Goal: Transaction & Acquisition: Purchase product/service

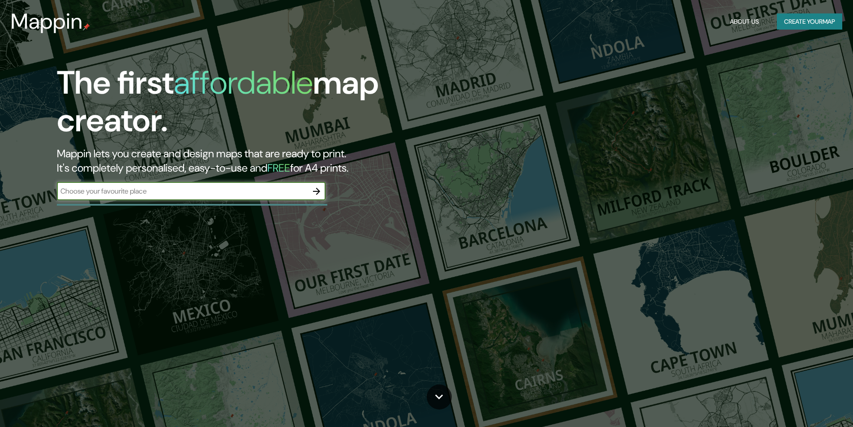
click at [111, 190] on input "text" at bounding box center [182, 191] width 251 height 10
type input "Reus,"
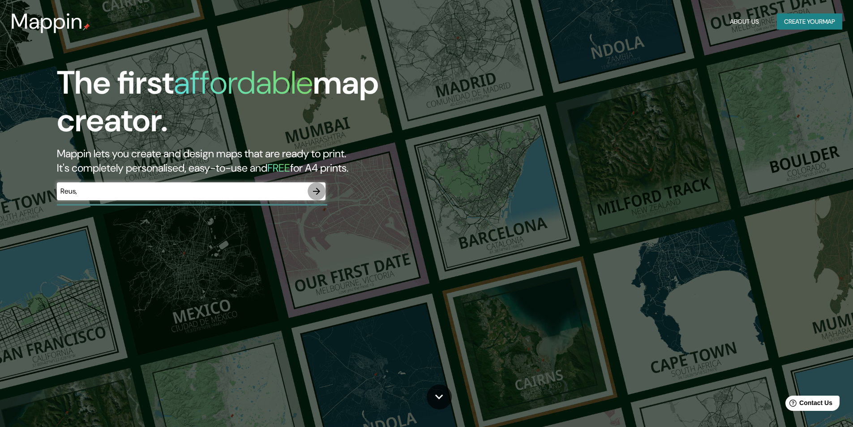
click at [317, 193] on icon "button" at bounding box center [316, 191] width 11 height 11
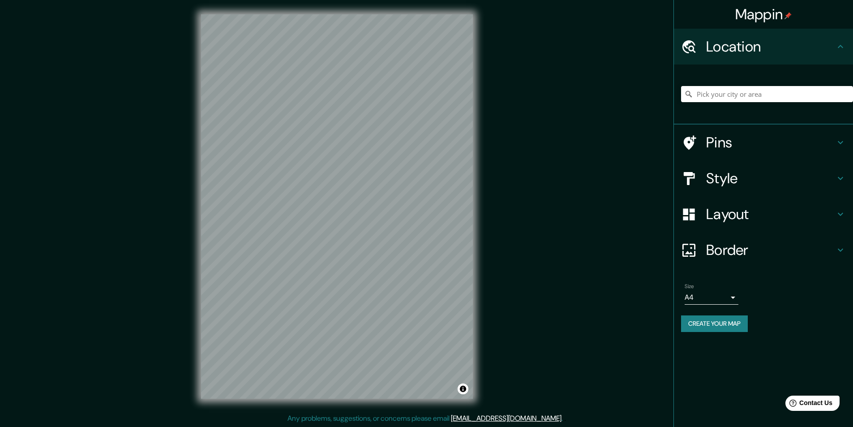
click at [753, 104] on div at bounding box center [767, 94] width 172 height 45
click at [757, 98] on input "Pick your city or area" at bounding box center [767, 94] width 172 height 16
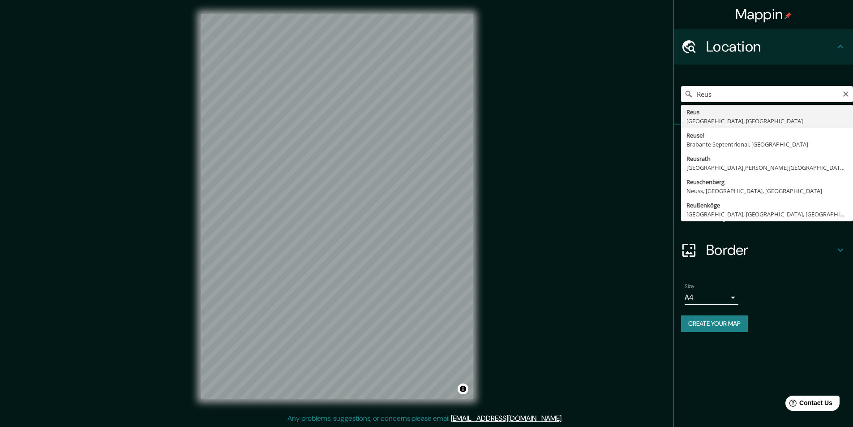
type input "[GEOGRAPHIC_DATA], [GEOGRAPHIC_DATA], [GEOGRAPHIC_DATA]"
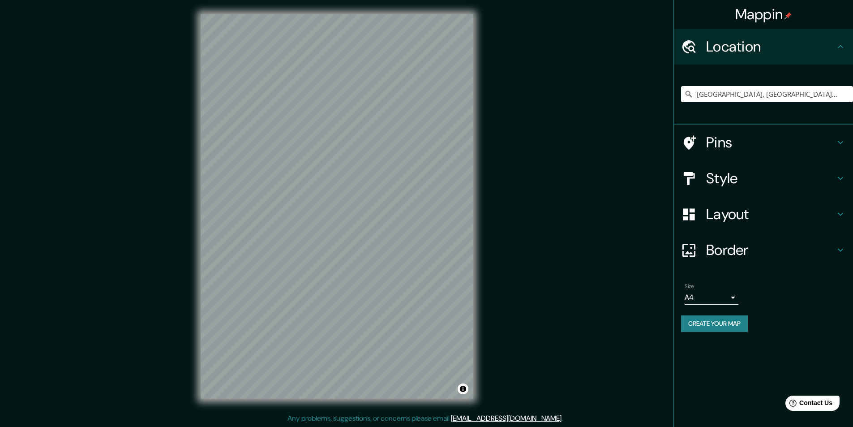
click at [737, 147] on h4 "Pins" at bounding box center [770, 142] width 129 height 18
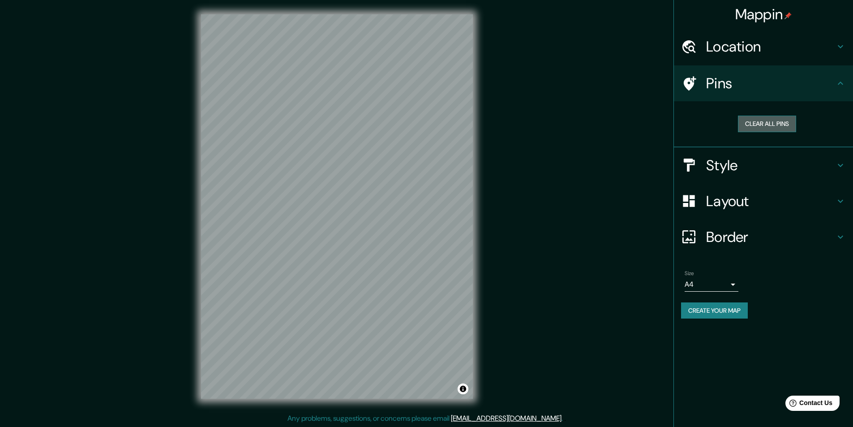
click at [766, 127] on button "Clear all pins" at bounding box center [767, 124] width 58 height 17
click at [736, 159] on h4 "Style" at bounding box center [770, 165] width 129 height 18
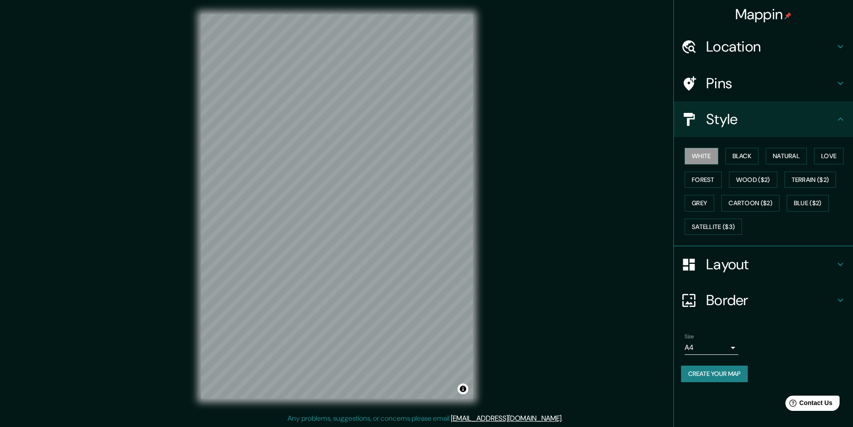
click at [736, 159] on button "Black" at bounding box center [742, 156] width 34 height 17
click at [783, 154] on button "Natural" at bounding box center [786, 156] width 41 height 17
click at [830, 160] on button "Love" at bounding box center [829, 156] width 30 height 17
click at [708, 181] on button "Forest" at bounding box center [703, 179] width 37 height 17
click at [751, 180] on button "Wood ($2)" at bounding box center [753, 179] width 48 height 17
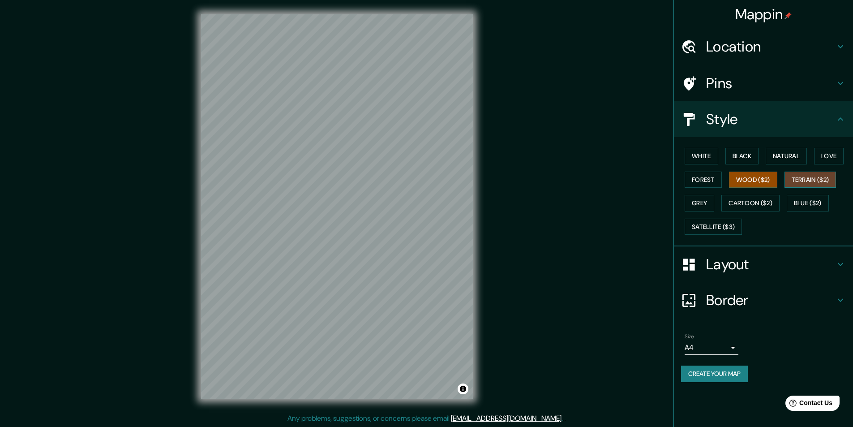
click at [811, 182] on button "Terrain ($2)" at bounding box center [810, 179] width 52 height 17
click at [695, 202] on button "Grey" at bounding box center [700, 203] width 30 height 17
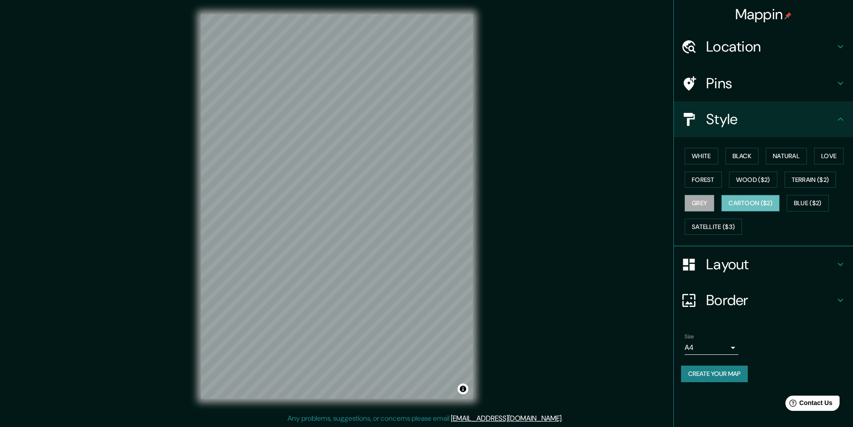
click at [742, 202] on button "Cartoon ($2)" at bounding box center [750, 203] width 58 height 17
click at [830, 158] on button "Love" at bounding box center [829, 156] width 30 height 17
click at [702, 178] on button "Forest" at bounding box center [703, 179] width 37 height 17
click at [792, 158] on button "Natural" at bounding box center [786, 156] width 41 height 17
click at [739, 266] on h4 "Layout" at bounding box center [770, 264] width 129 height 18
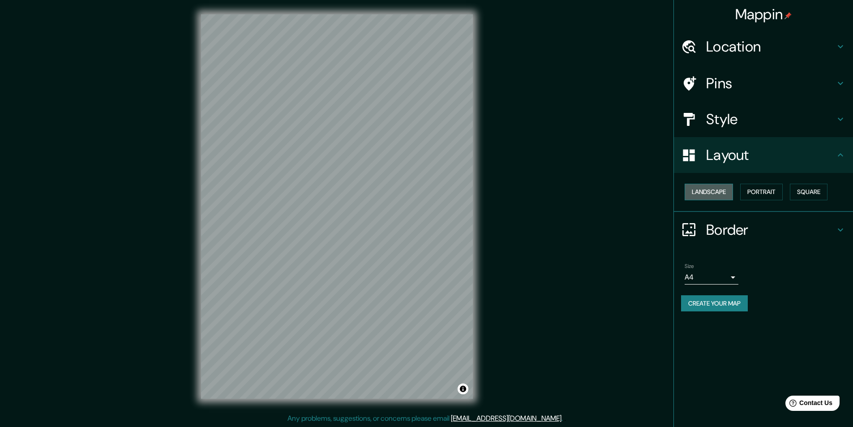
click at [710, 188] on button "Landscape" at bounding box center [709, 192] width 48 height 17
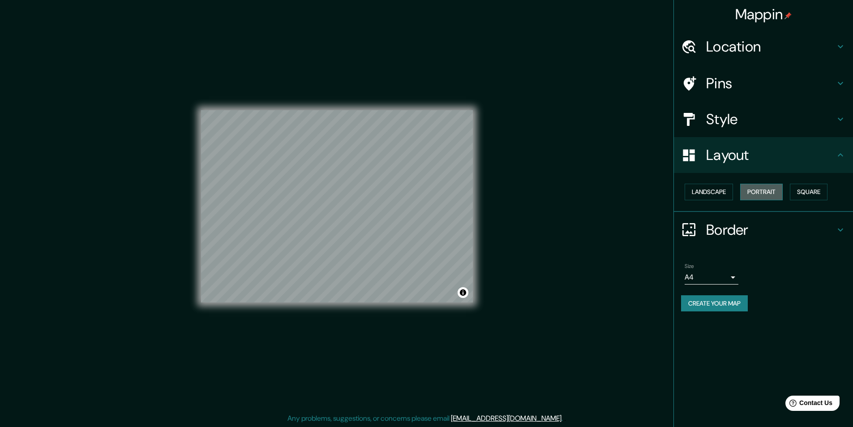
click at [766, 191] on button "Portrait" at bounding box center [761, 192] width 43 height 17
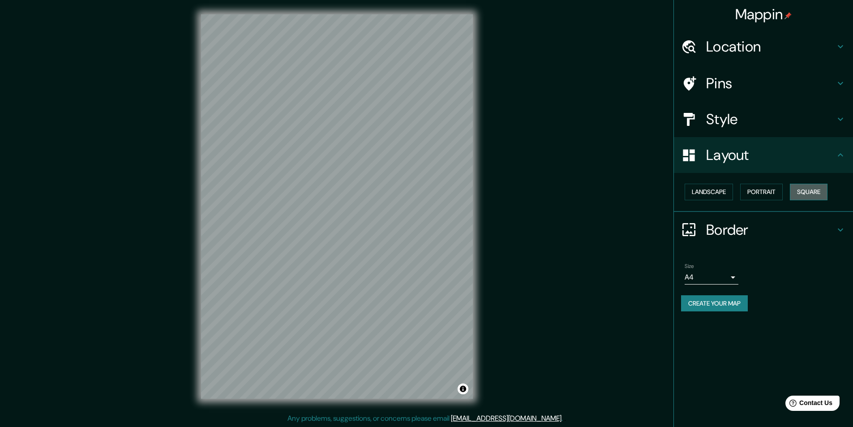
click at [812, 193] on button "Square" at bounding box center [809, 192] width 38 height 17
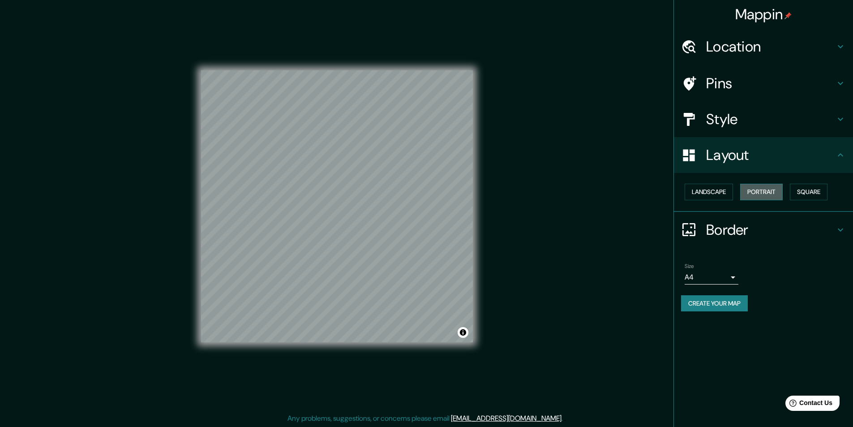
click at [776, 191] on button "Portrait" at bounding box center [761, 192] width 43 height 17
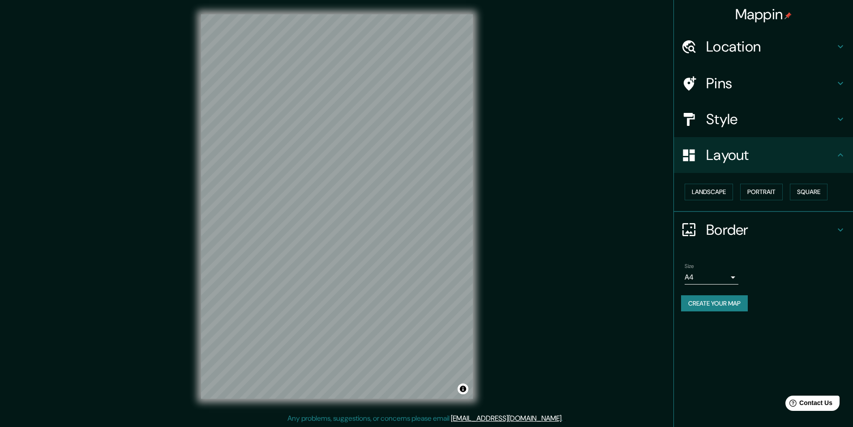
click at [744, 226] on h4 "Border" at bounding box center [770, 230] width 129 height 18
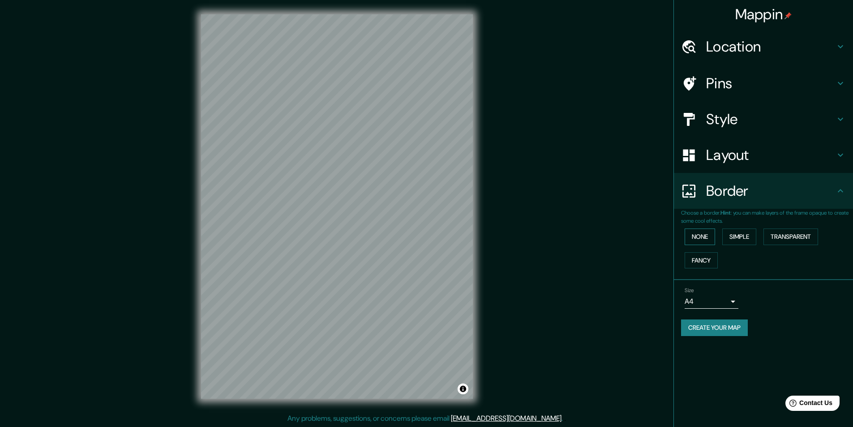
click at [699, 239] on button "None" at bounding box center [700, 236] width 30 height 17
click at [743, 236] on button "Simple" at bounding box center [739, 236] width 34 height 17
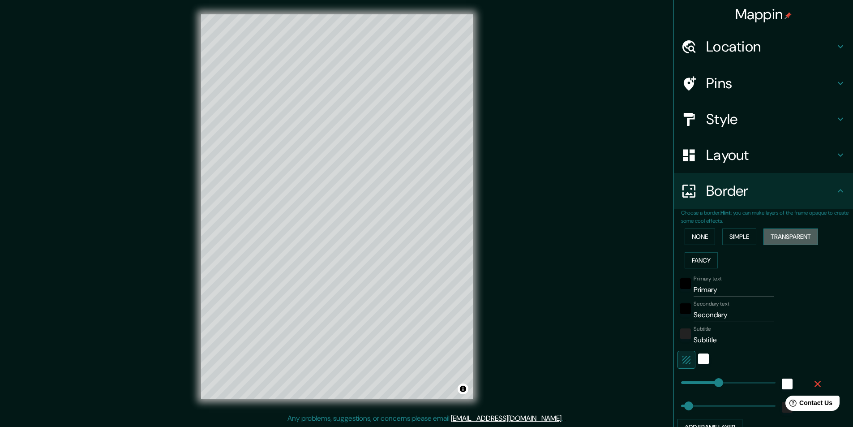
click at [780, 240] on button "Transparent" at bounding box center [790, 236] width 55 height 17
click at [700, 288] on input "Primary" at bounding box center [733, 289] width 80 height 14
drag, startPoint x: 714, startPoint y: 288, endPoint x: 652, endPoint y: 292, distance: 62.3
click at [652, 292] on div "Mappin Location [GEOGRAPHIC_DATA], [GEOGRAPHIC_DATA], [GEOGRAPHIC_DATA] Pins St…" at bounding box center [426, 213] width 853 height 427
type input "R"
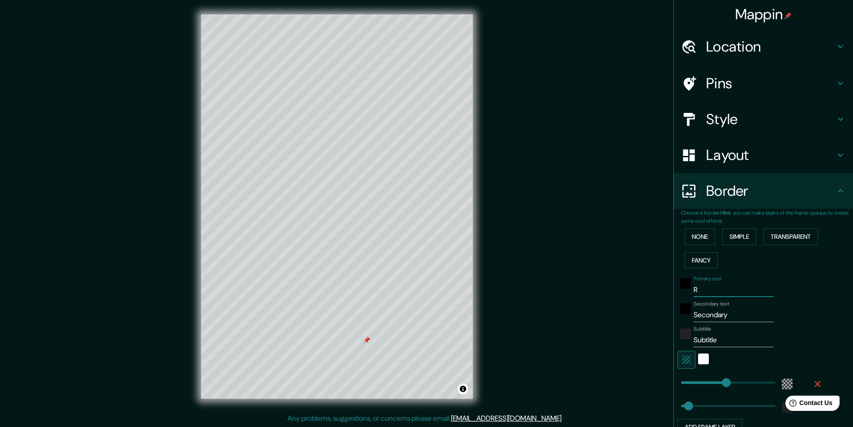
type input "291"
type input "49"
type input "Re"
type input "291"
type input "49"
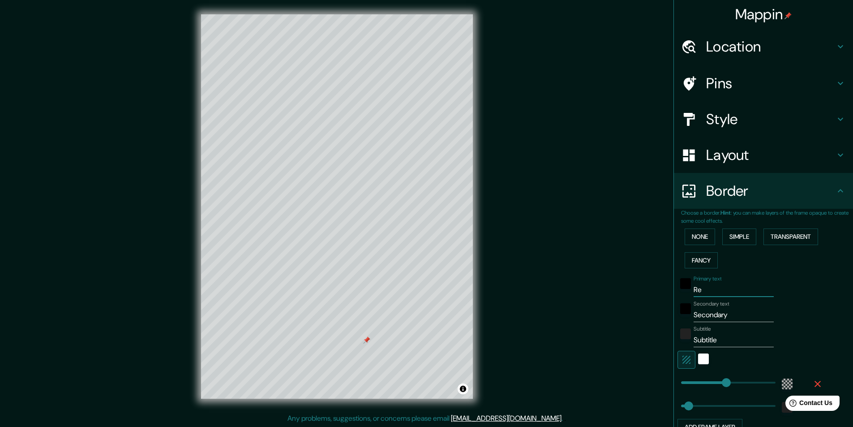
type input "Reu"
type input "291"
type input "49"
type input "Reus"
type input "291"
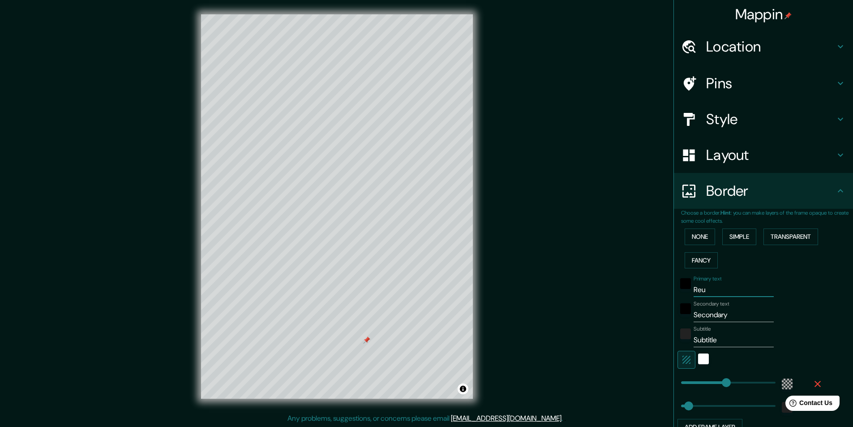
type input "49"
type input "Reus"
click at [708, 318] on input "Secondary" at bounding box center [733, 315] width 80 height 14
paste input "Pregunteta ràpida: qui v"
type input "Pregunteta ràpida: qui vSecondary"
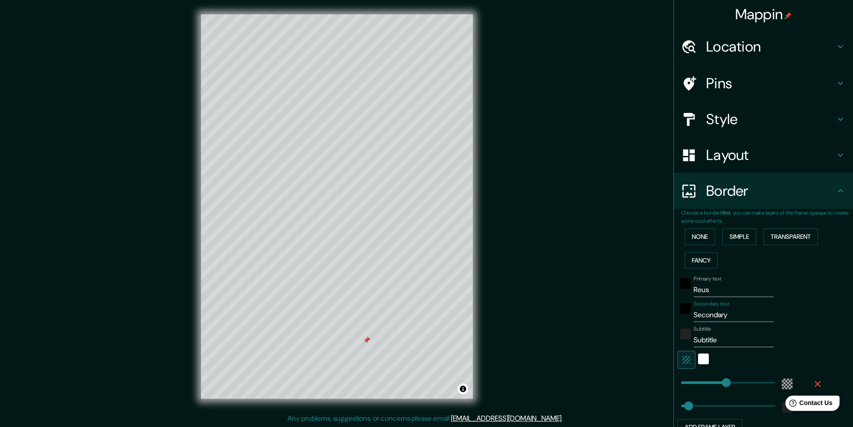
type input "291"
type input "49"
type input "b"
type input "291"
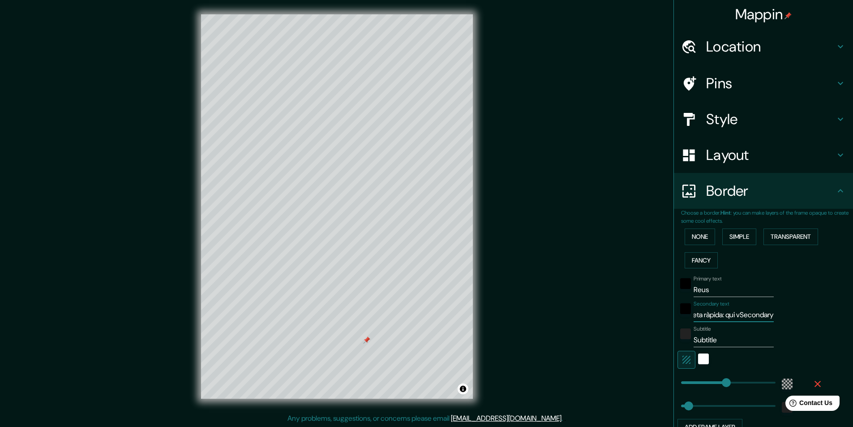
type input "49"
type input "ba"
type input "291"
type input "49"
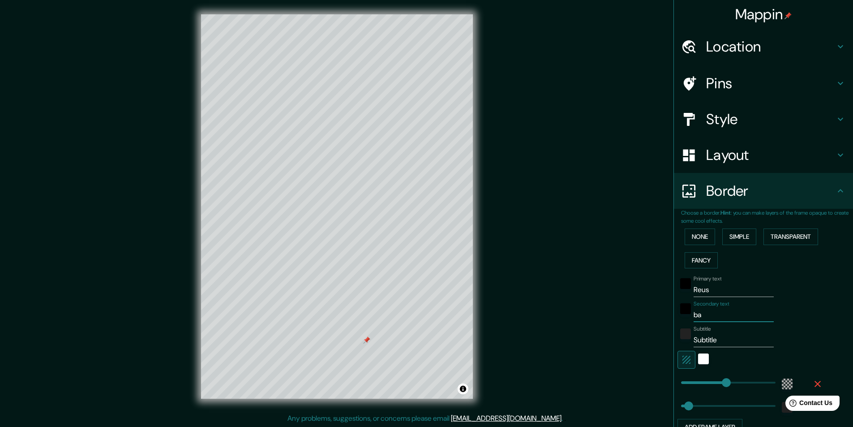
type input "bai"
type input "291"
type input "49"
type input "baix"
type input "291"
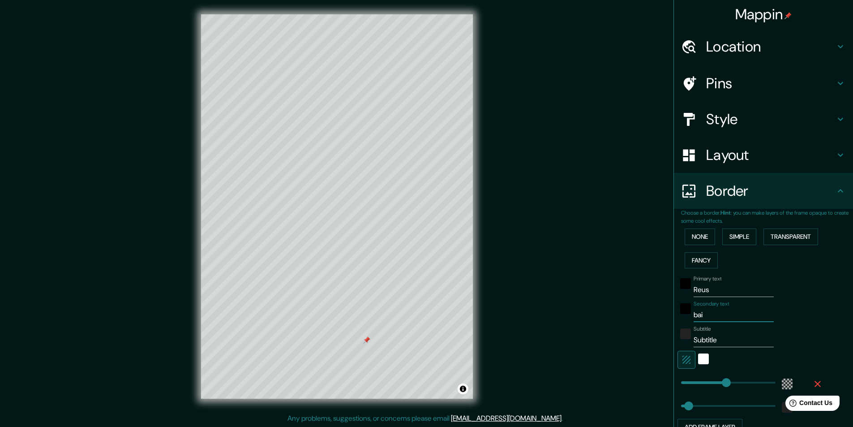
type input "49"
type input "baix"
type input "291"
type input "49"
type input "baix"
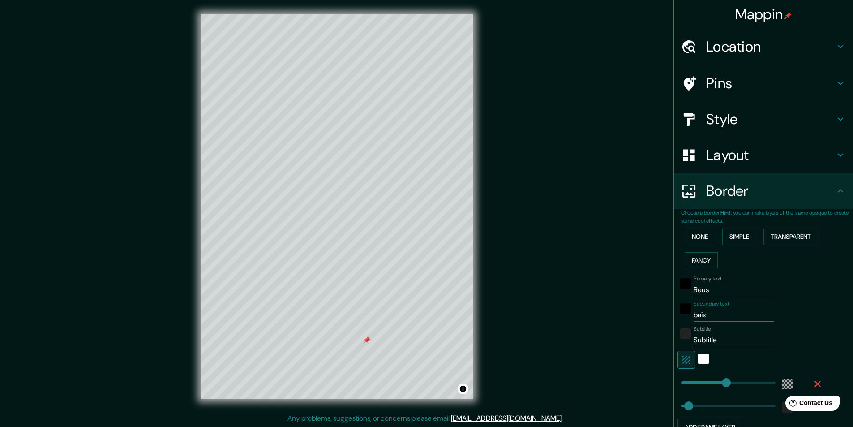
type input "291"
type input "49"
type input "bai"
type input "291"
type input "49"
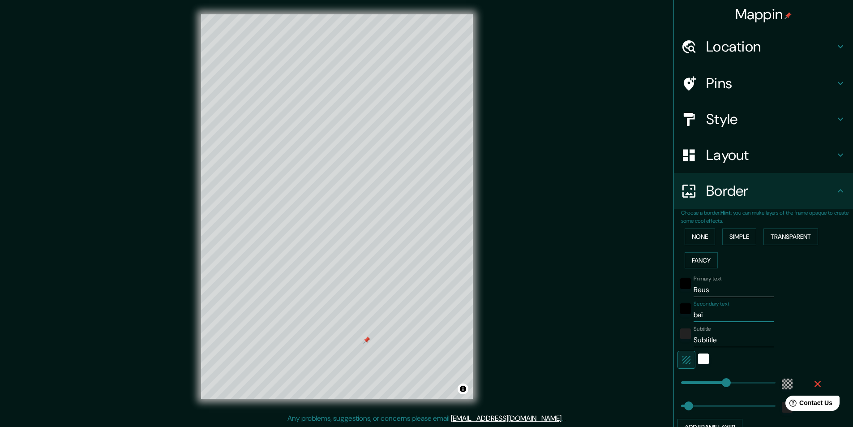
type input "ba"
type input "291"
type input "49"
type input "b"
type input "291"
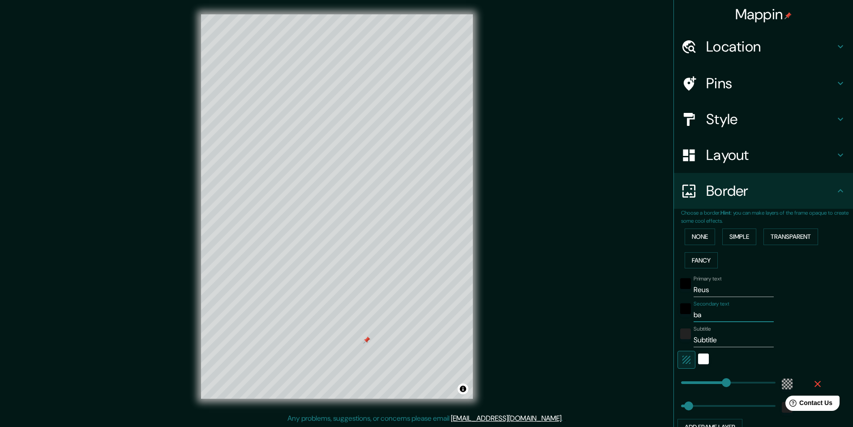
type input "49"
type input "291"
type input "49"
type input "B"
type input "291"
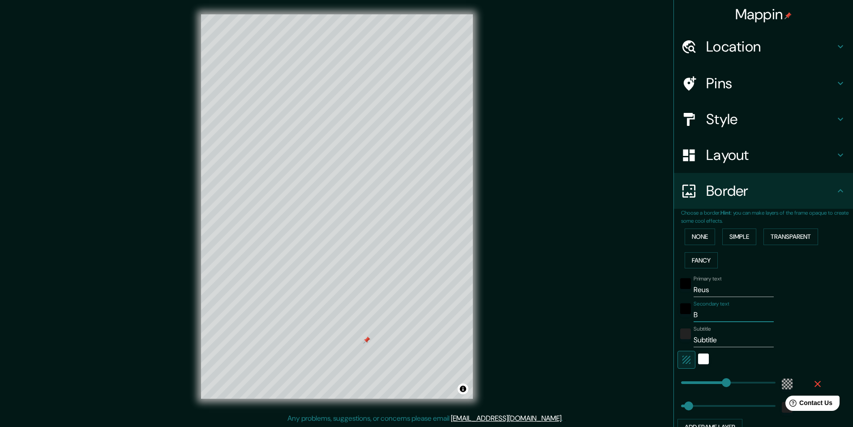
type input "49"
type input "BA"
type input "291"
type input "49"
type input "BAI"
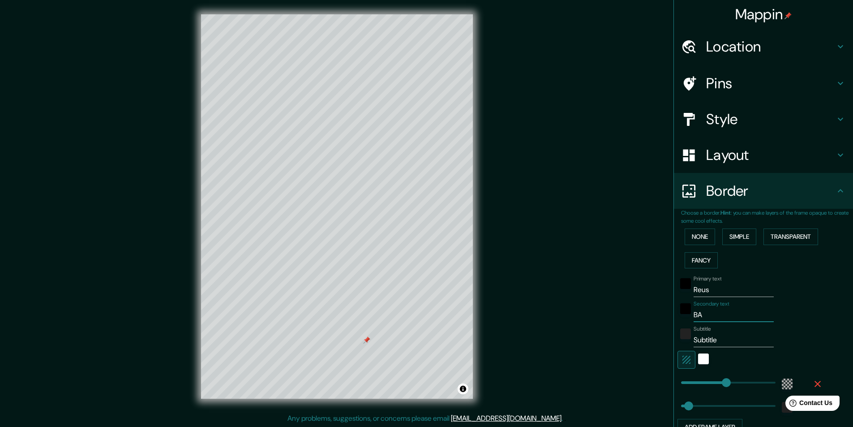
type input "291"
type input "49"
type input "BAIX"
type input "291"
type input "49"
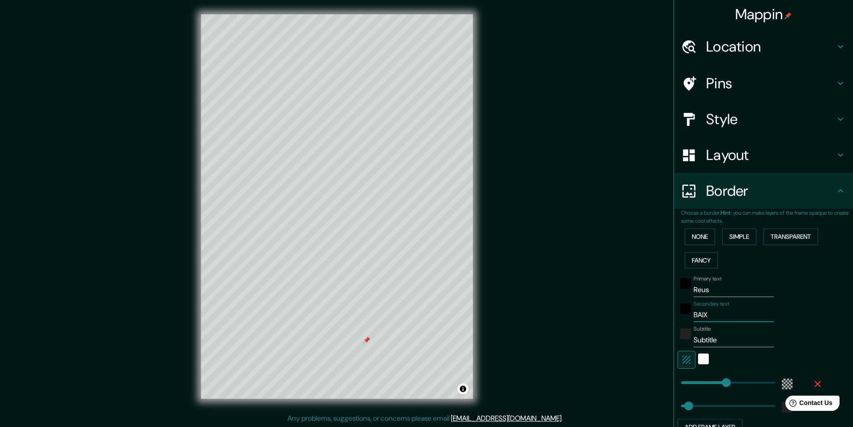
type input "BAIX"
type input "291"
type input "49"
type input "BAIX C"
type input "291"
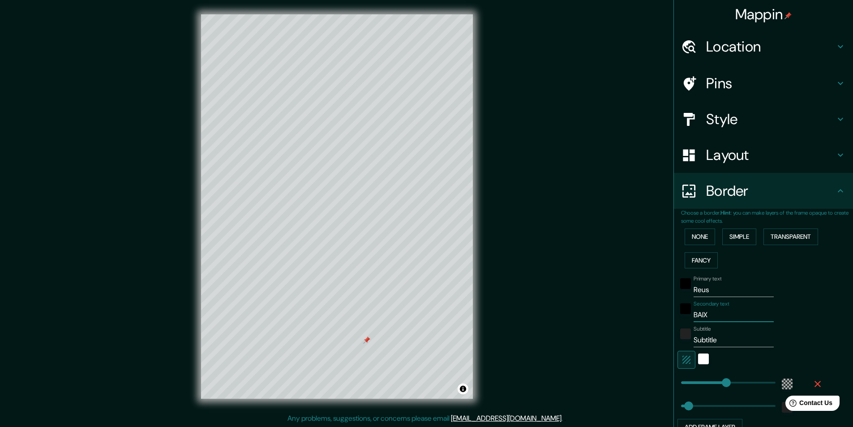
type input "49"
type input "[GEOGRAPHIC_DATA]"
type input "291"
type input "49"
type input "BAIX CAM"
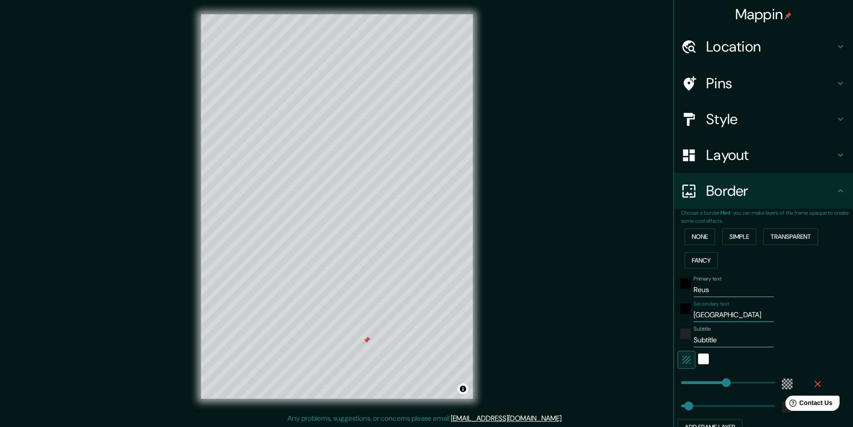
type input "291"
type input "49"
type input "[GEOGRAPHIC_DATA]"
type input "291"
type input "49"
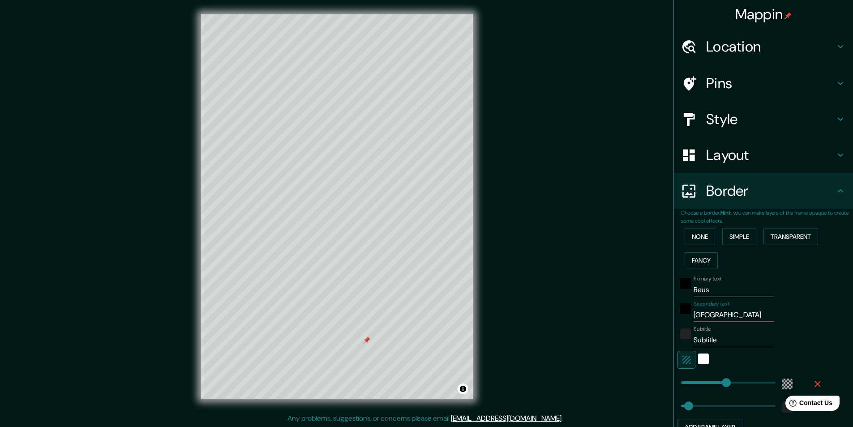
type input "[GEOGRAPHIC_DATA]"
drag, startPoint x: 715, startPoint y: 342, endPoint x: 647, endPoint y: 337, distance: 68.2
click at [651, 340] on div "Mappin Location [GEOGRAPHIC_DATA], [GEOGRAPHIC_DATA], [GEOGRAPHIC_DATA] Pins St…" at bounding box center [426, 213] width 853 height 427
type input "P"
type input "291"
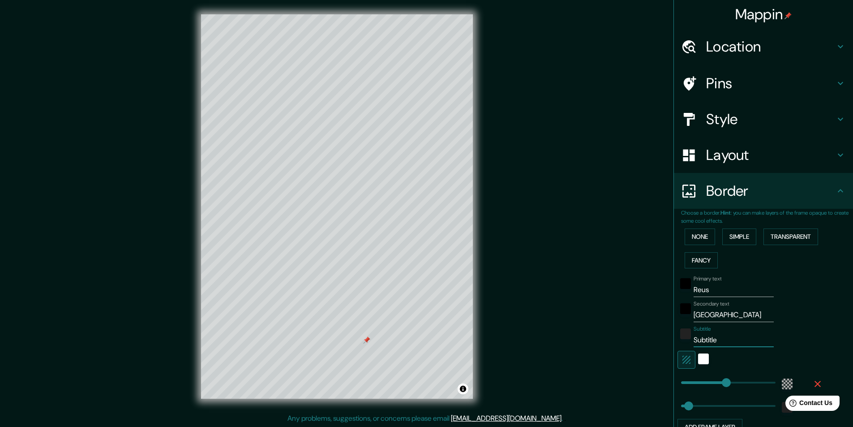
type input "49"
type input "PA"
type input "291"
type input "49"
type input "[DEMOGRAPHIC_DATA]"
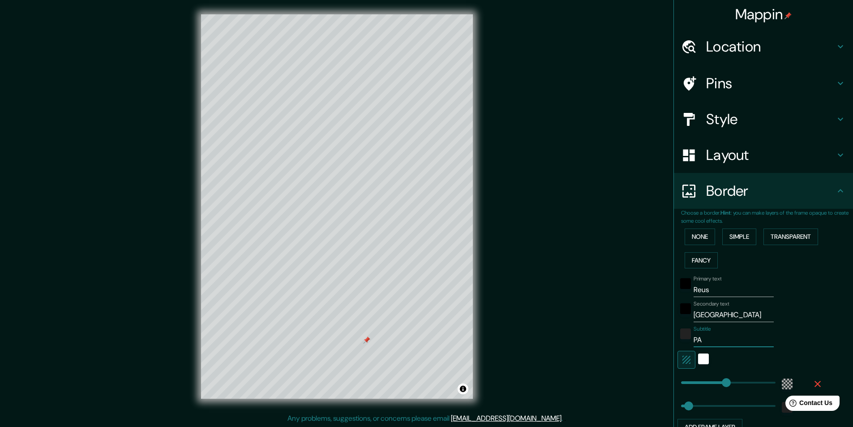
type input "291"
type input "49"
type input "PAÏS"
type input "291"
type input "49"
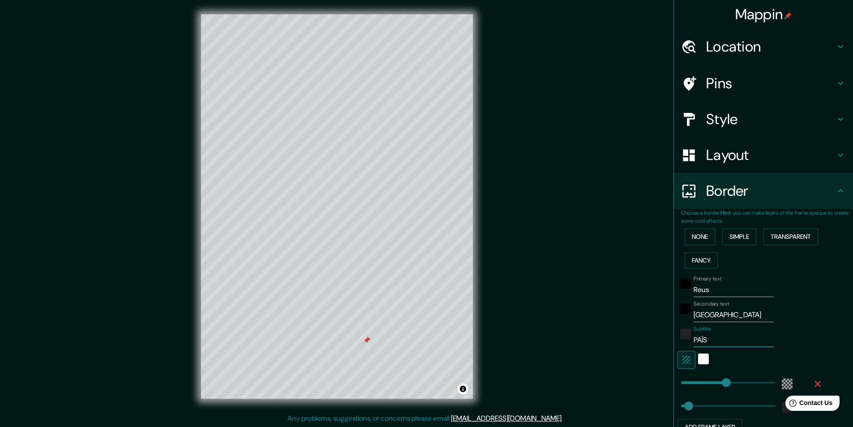
type input "PAÏSO"
type input "291"
type input "49"
type input "PAÏSOS"
type input "291"
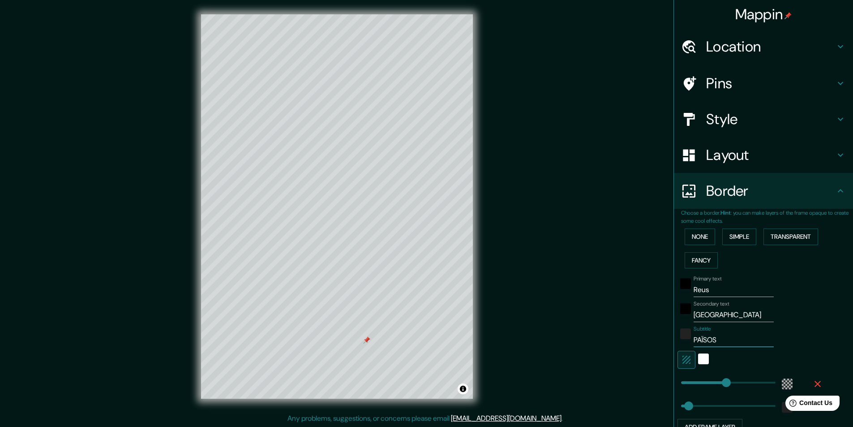
type input "49"
type input "PAÏSOS"
type input "291"
type input "49"
type input "PAÏSOS T"
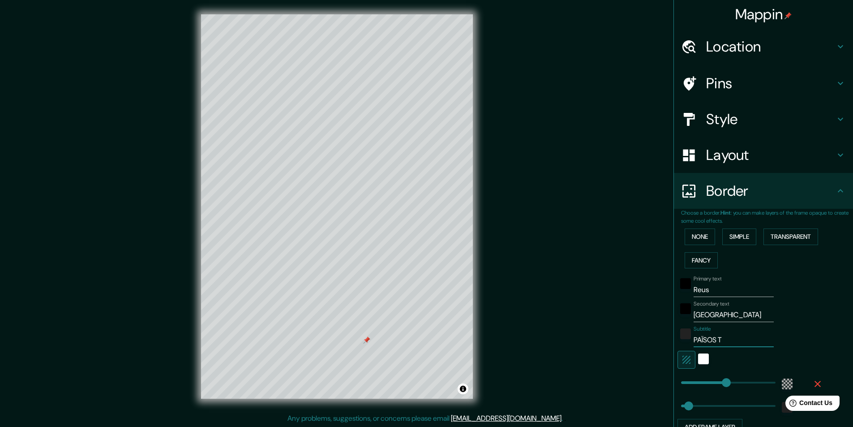
type input "291"
type input "49"
type input "PAÏSOS TA"
type input "291"
type input "49"
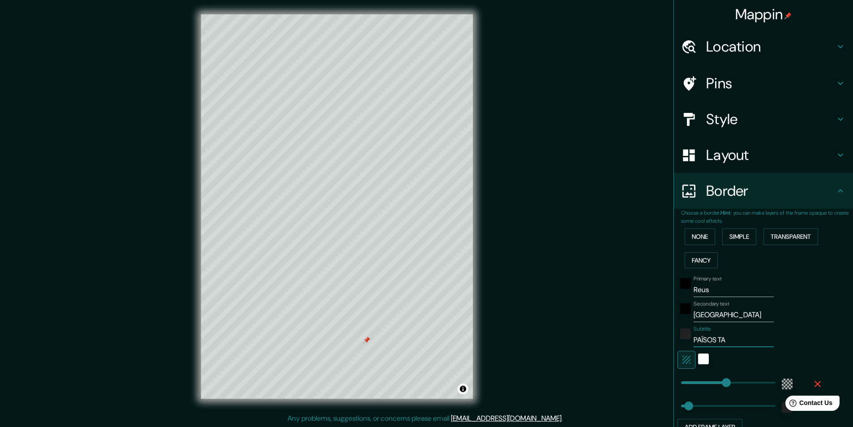
type input "PAÏSOS T"
type input "291"
type input "49"
type input "PAÏSOS"
type input "291"
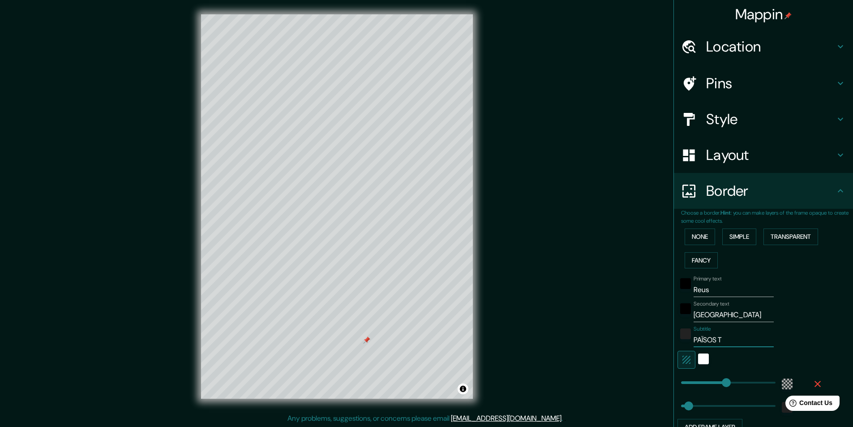
type input "49"
type input "PAÏSOS C"
type input "291"
type input "49"
type input "[GEOGRAPHIC_DATA]"
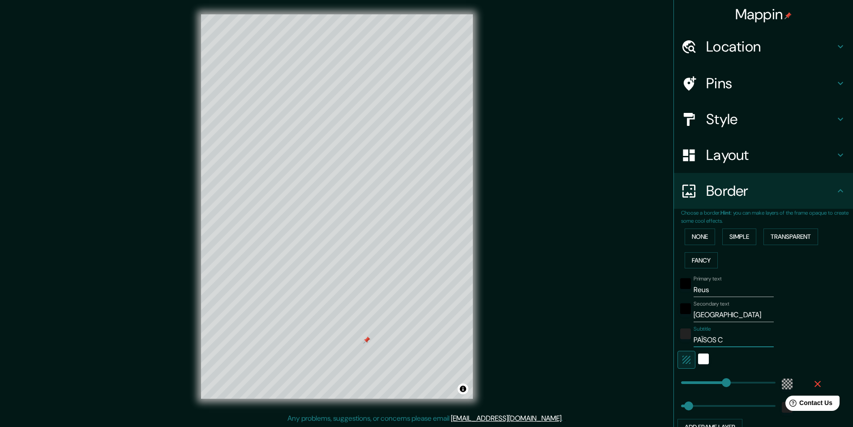
type input "291"
type input "49"
type input "PAÏSOS CAT"
type input "291"
type input "49"
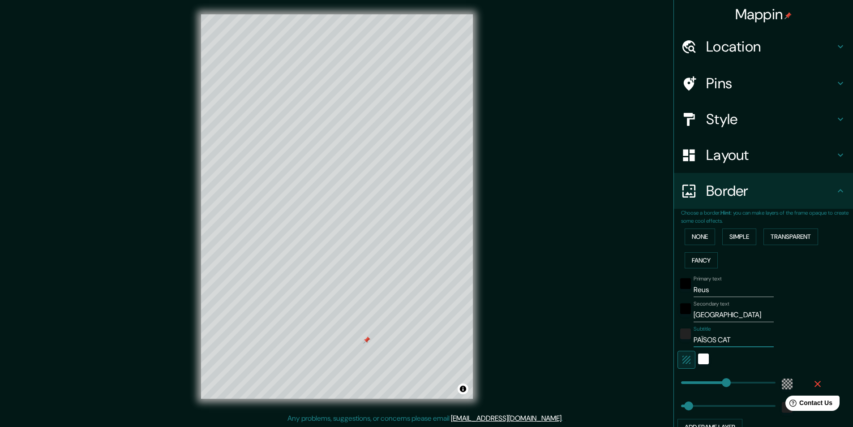
type input "PAÏSOS CATA"
type input "291"
type input "49"
type input "PAÏSOS CATAL"
type input "291"
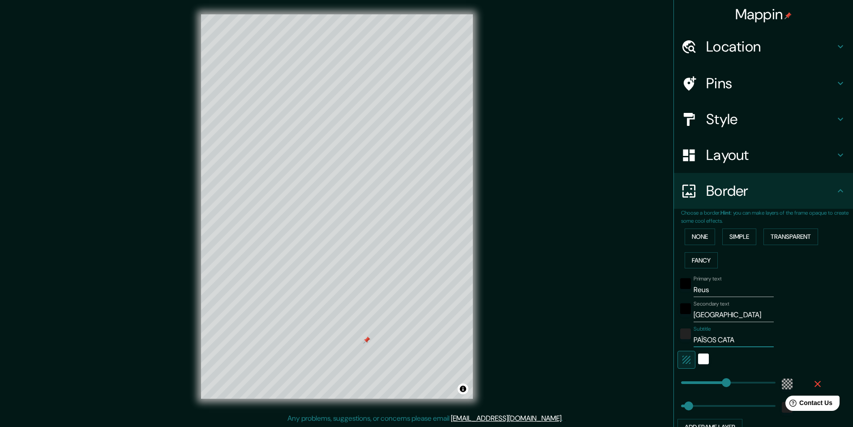
type input "49"
type input "PAÏSOS CATALA"
type input "291"
type input "49"
type input "PAÏSOS CATALAN"
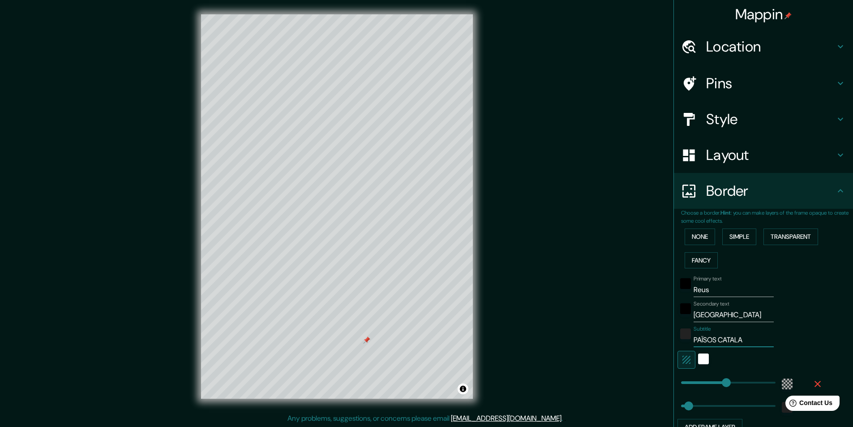
type input "291"
type input "49"
type input "[GEOGRAPHIC_DATA]"
type input "291"
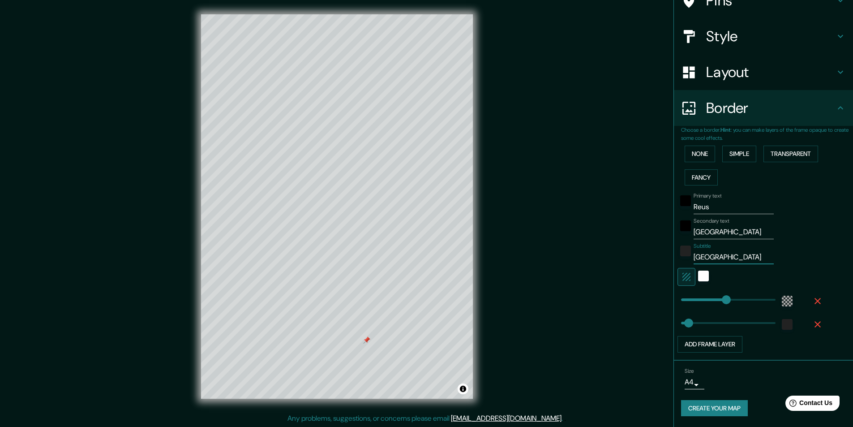
scroll to position [0, 0]
type input "49"
drag, startPoint x: 368, startPoint y: 340, endPoint x: 361, endPoint y: 304, distance: 37.0
click at [361, 304] on div at bounding box center [359, 303] width 7 height 7
type input "291"
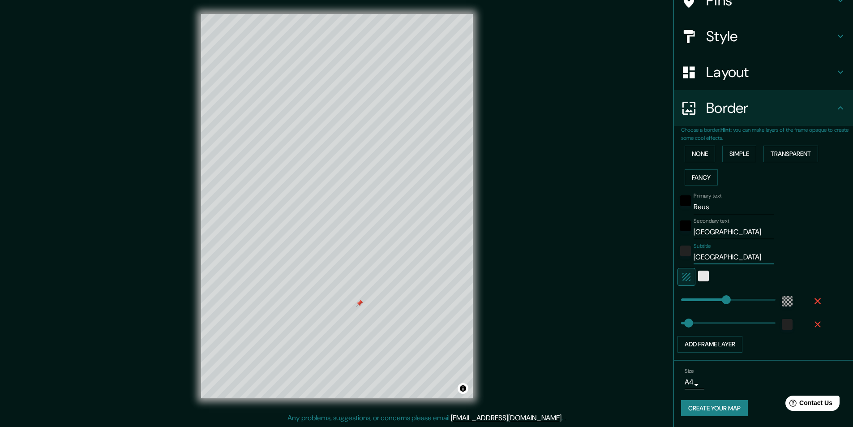
type input "[GEOGRAPHIC_DATA]"
click at [698, 273] on div "white" at bounding box center [703, 275] width 11 height 11
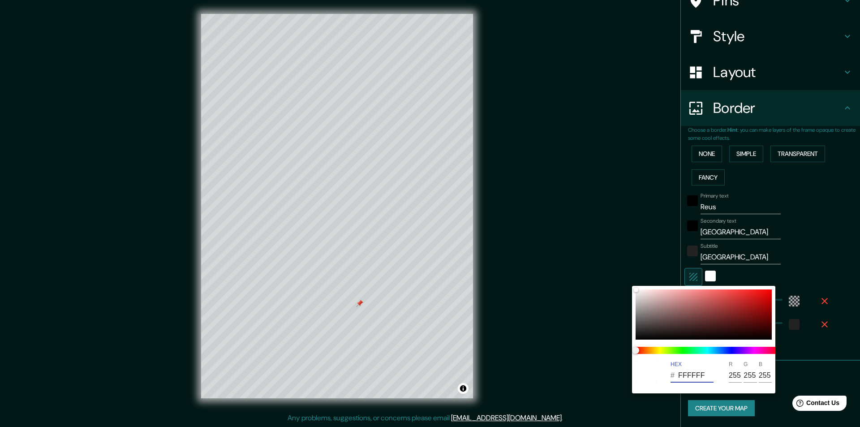
drag, startPoint x: 684, startPoint y: 375, endPoint x: 611, endPoint y: 378, distance: 73.0
click at [611, 378] on div "HEX # FFFFFF R 255 G 255 B 255" at bounding box center [430, 213] width 860 height 427
type input "000000"
type input "291"
type input "49"
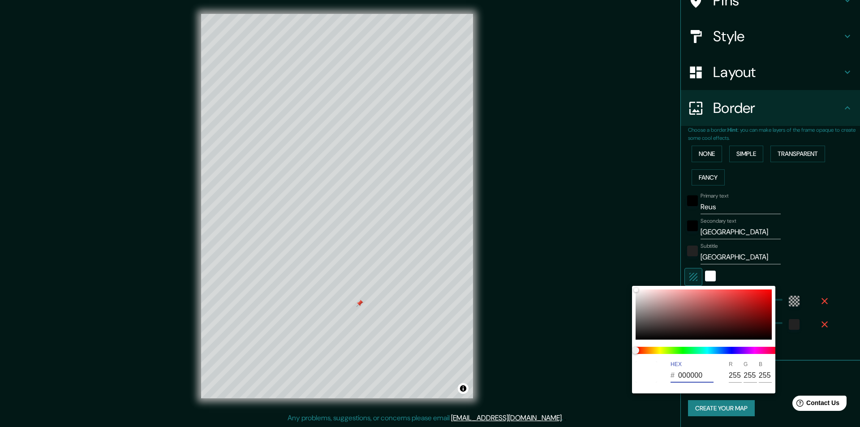
type input "0"
type input "291"
type input "49"
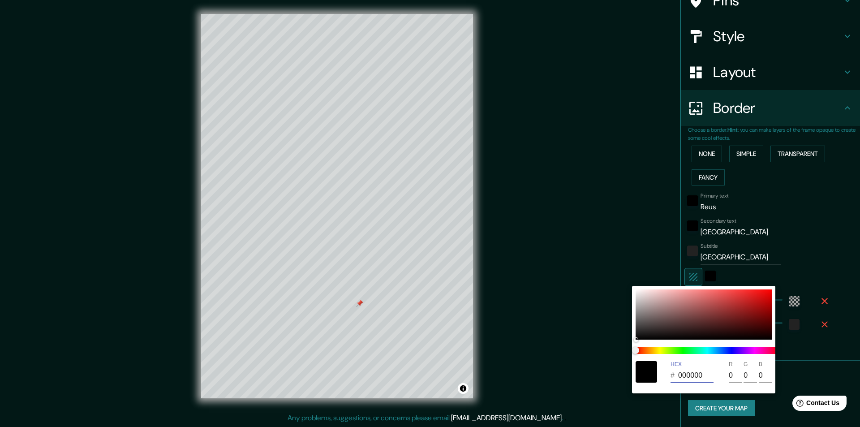
type input "000000"
type input "291"
type input "49"
type input "000000"
type input "291"
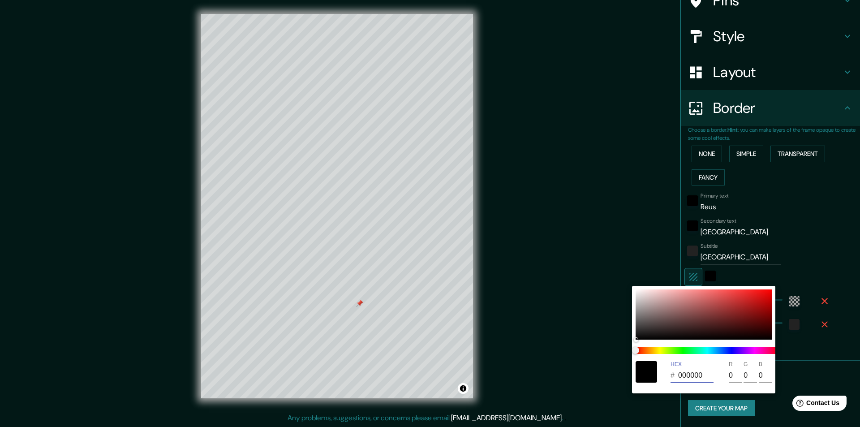
type input "49"
type input "000000"
type input "291"
type input "49"
type input "000000"
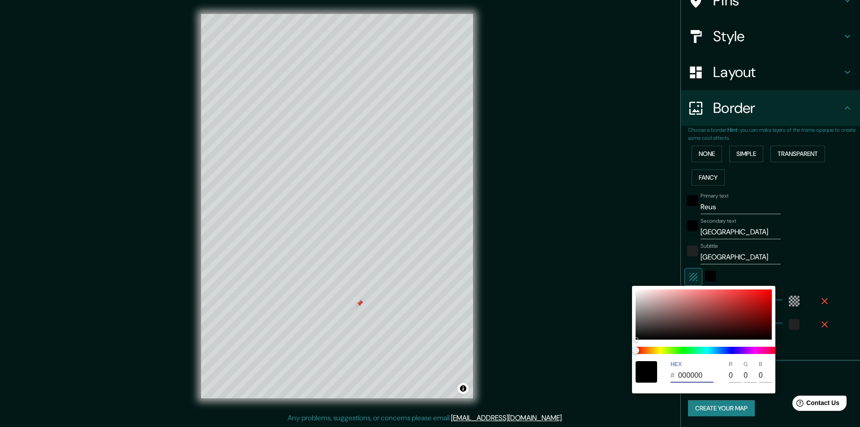
type input "291"
type input "49"
type input "000000"
drag, startPoint x: 702, startPoint y: 377, endPoint x: 595, endPoint y: 386, distance: 106.5
click at [601, 385] on div "HEX # 000000 R 0 G 0 B 0" at bounding box center [430, 213] width 860 height 427
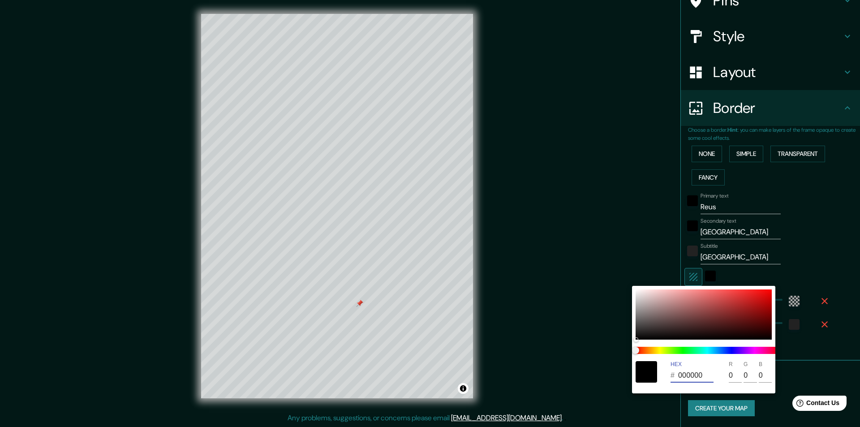
type input "291"
type input "49"
type input "000000"
type input "291"
type input "49"
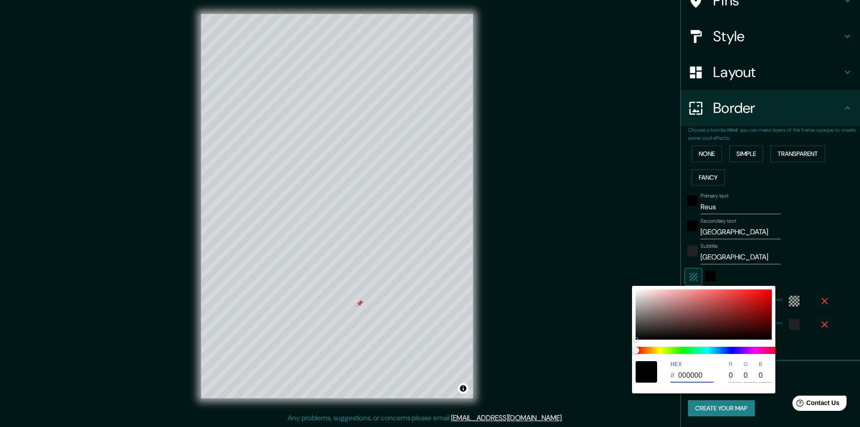
type input "000000"
type input "291"
type input "49"
click at [696, 375] on input "000000" at bounding box center [695, 375] width 35 height 14
drag, startPoint x: 702, startPoint y: 375, endPoint x: 630, endPoint y: 382, distance: 71.9
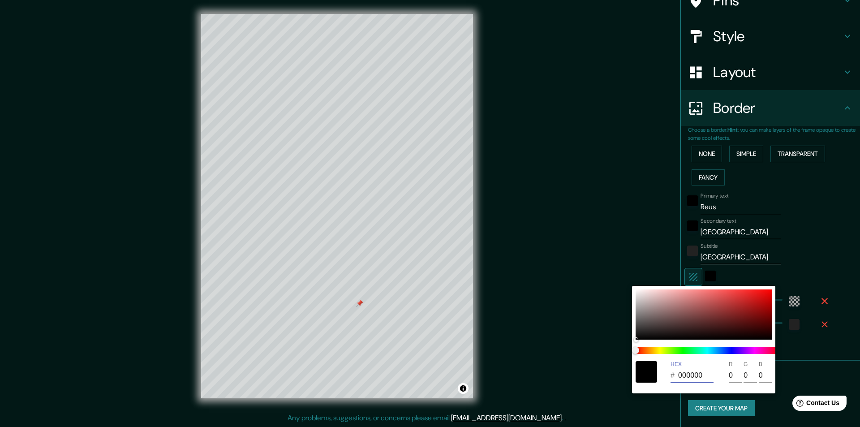
click at [630, 382] on div "HEX # 000000 R 0 G 0 B 0" at bounding box center [430, 213] width 860 height 427
type input "000000"
click at [733, 374] on input "0" at bounding box center [734, 375] width 13 height 14
type input "291"
type input "49"
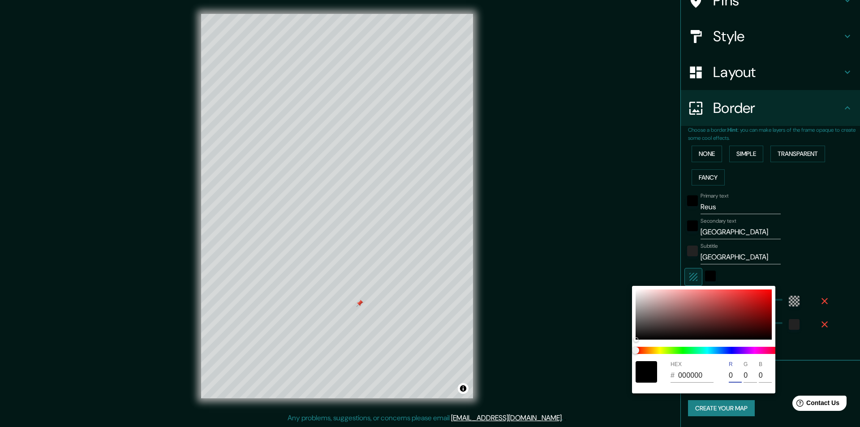
type input "2"
type input "291"
type input "49"
type input "020000"
type input "291"
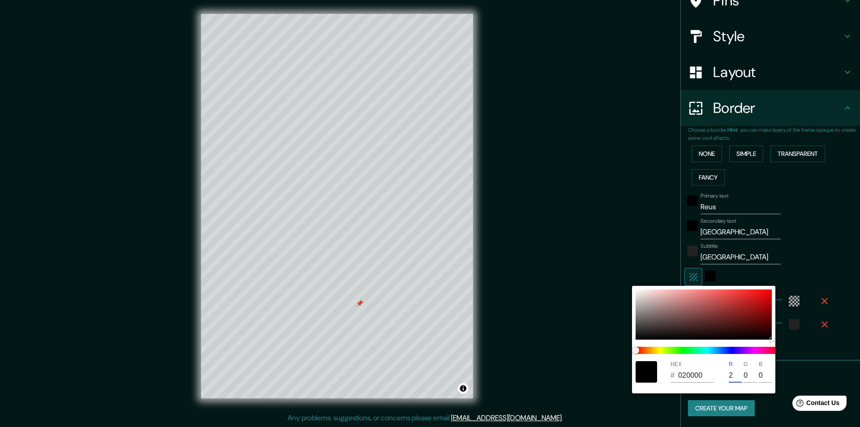
type input "49"
type input "160000"
type input "226"
type input "291"
type input "49"
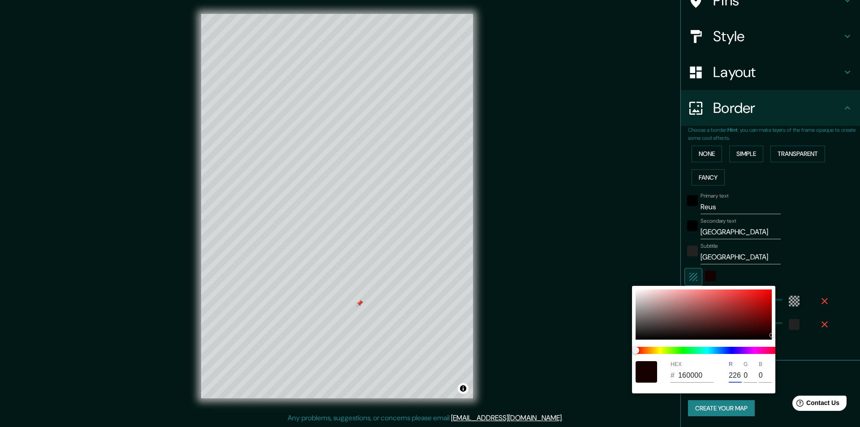
type input "E20000"
type input "226"
type input "1"
type input "291"
type input "49"
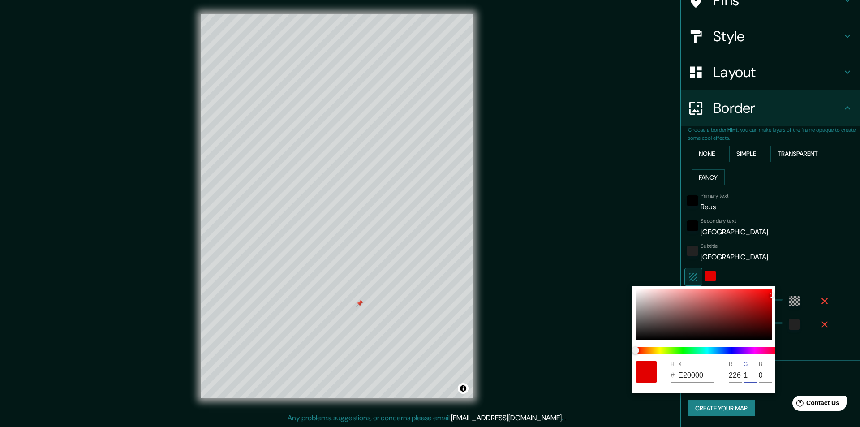
type input "E20100"
type input "291"
type input "49"
type input "E21300"
type input "19"
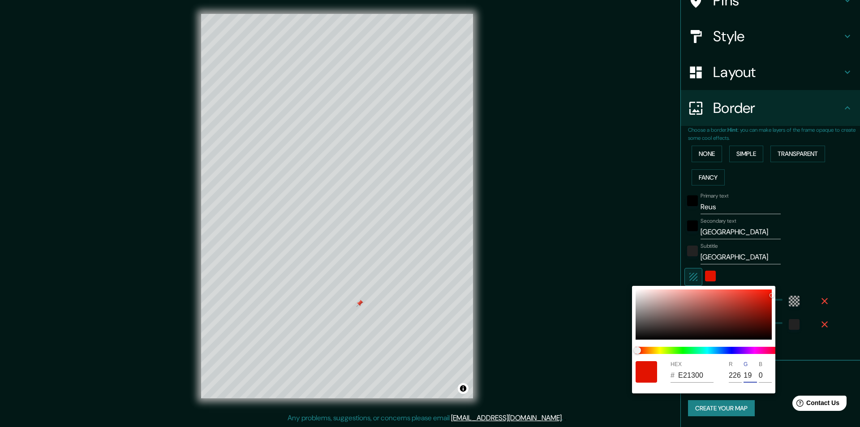
type input "291"
type input "49"
type input "E2BF00"
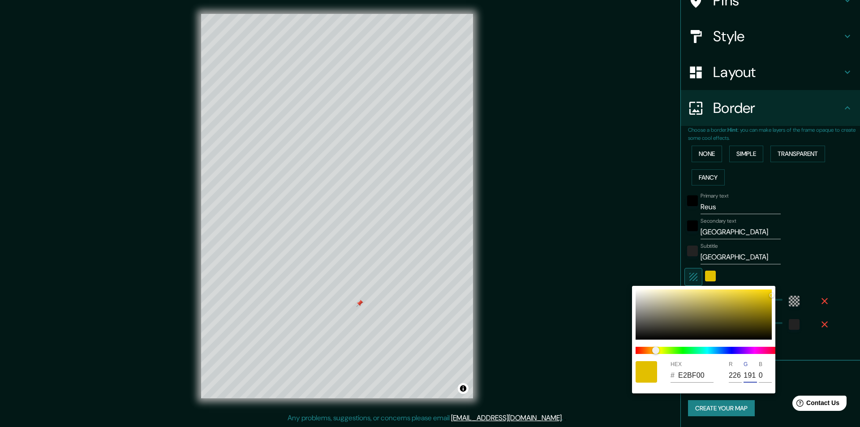
type input "191"
type input "291"
type input "49"
type input "E2BF01"
type input "1"
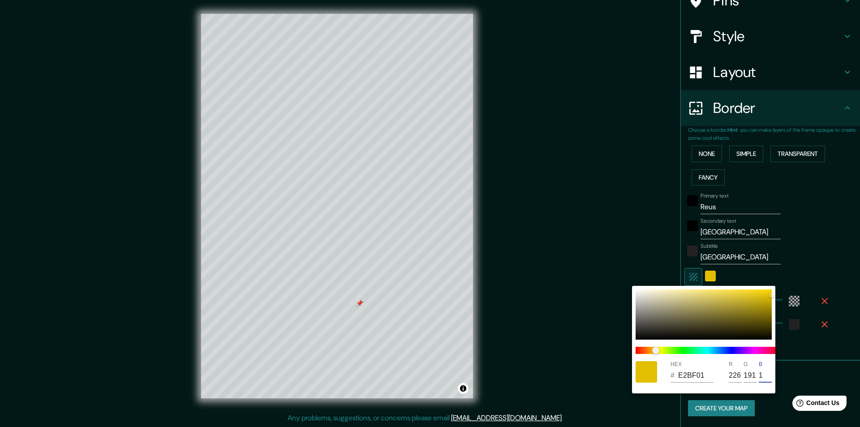
type input "291"
type input "49"
type input "E2BF10"
type input "16"
type input "291"
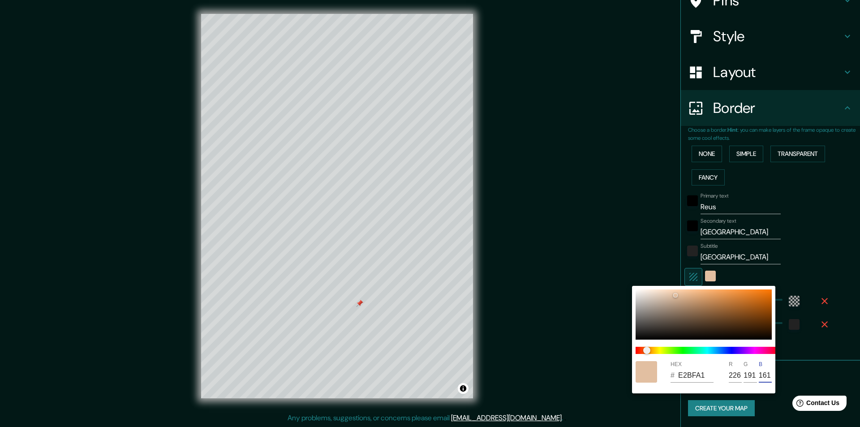
click at [769, 407] on div at bounding box center [430, 213] width 860 height 427
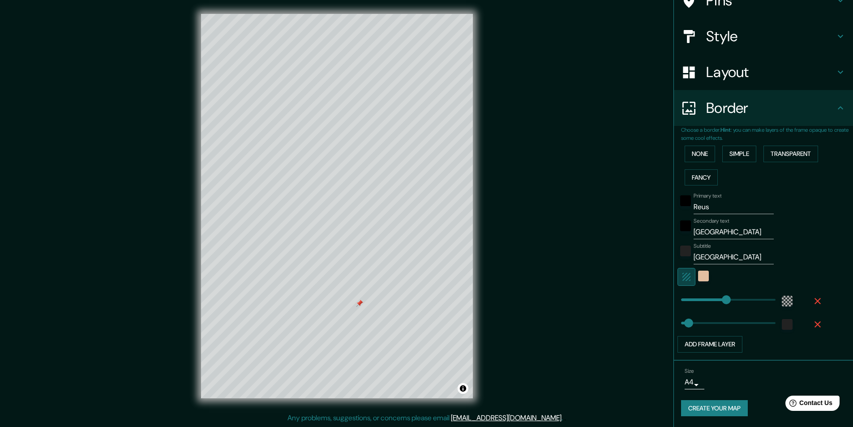
click at [682, 276] on icon "button" at bounding box center [686, 277] width 8 height 8
click at [680, 251] on div "color-222222" at bounding box center [685, 250] width 11 height 11
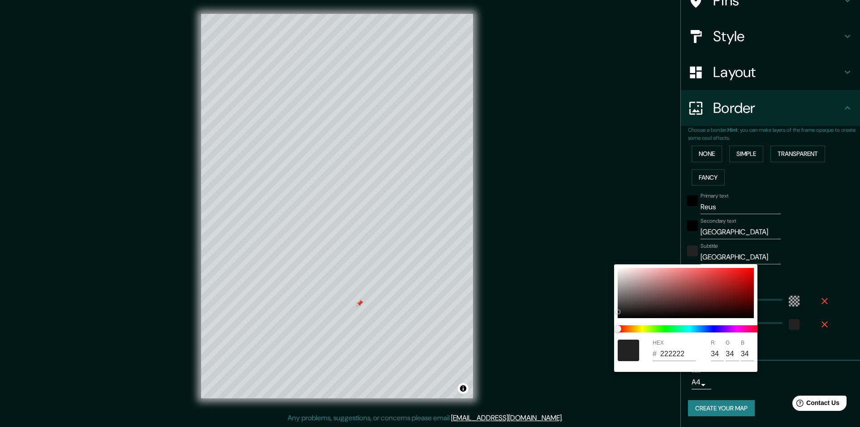
click at [700, 203] on div at bounding box center [430, 213] width 860 height 427
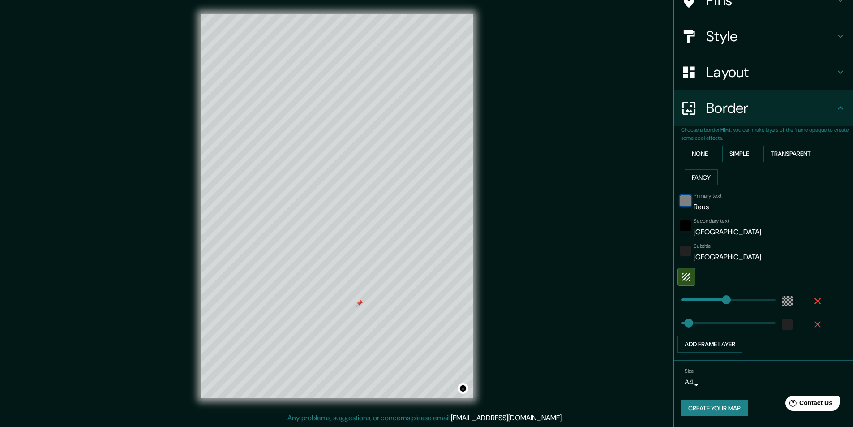
click at [680, 204] on div "black" at bounding box center [685, 200] width 11 height 11
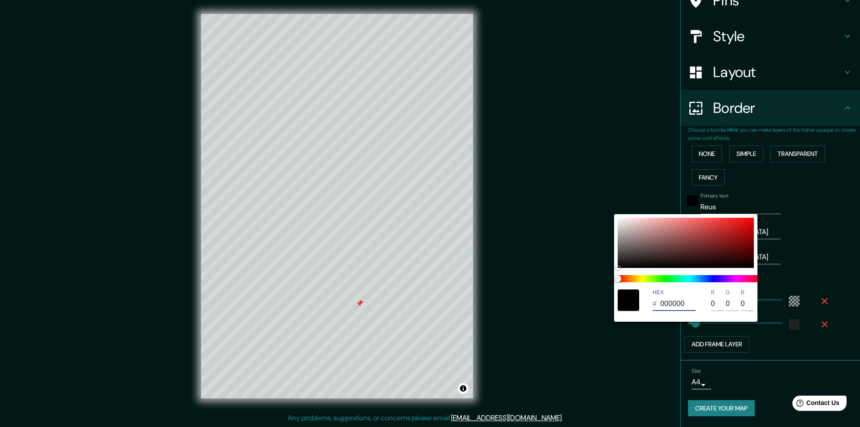
drag, startPoint x: 691, startPoint y: 302, endPoint x: 623, endPoint y: 306, distance: 68.2
click at [623, 306] on div "HEX # 000000 R 0 G 0 B 0" at bounding box center [685, 300] width 143 height 29
drag, startPoint x: 660, startPoint y: 304, endPoint x: 707, endPoint y: 302, distance: 47.5
click at [707, 302] on div "HEX # 000000 R 0 G 0 B 0" at bounding box center [685, 300] width 143 height 29
click at [713, 304] on input "0" at bounding box center [716, 303] width 13 height 14
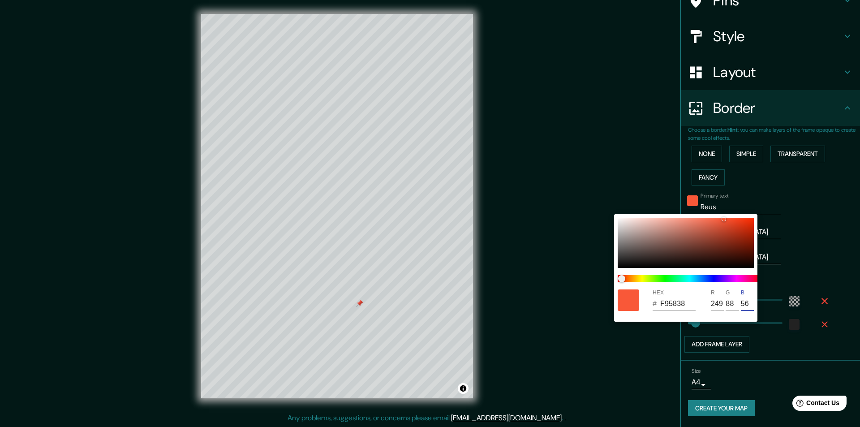
click at [569, 370] on div at bounding box center [430, 213] width 860 height 427
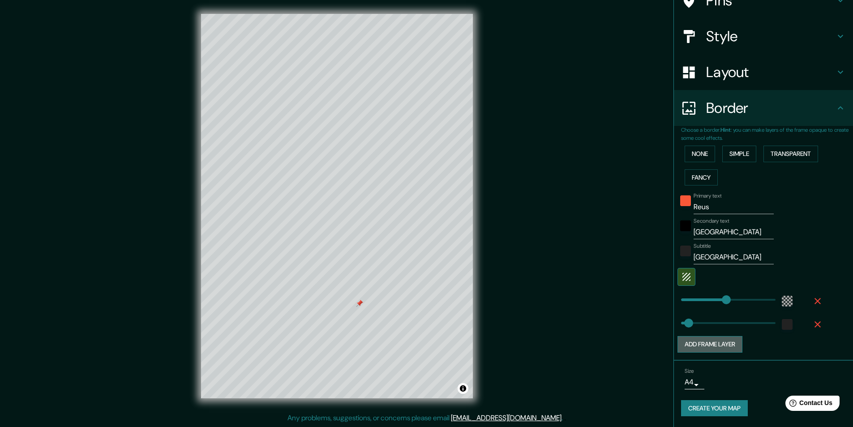
click at [702, 345] on button "Add frame layer" at bounding box center [709, 344] width 65 height 17
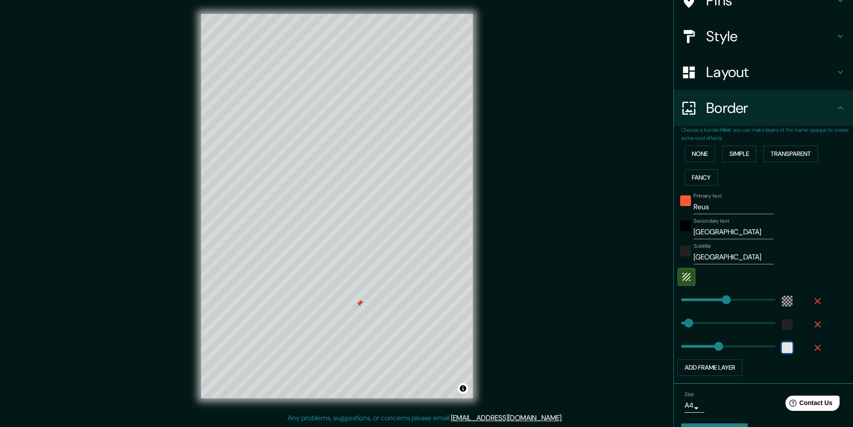
click at [782, 348] on div "white" at bounding box center [787, 347] width 11 height 11
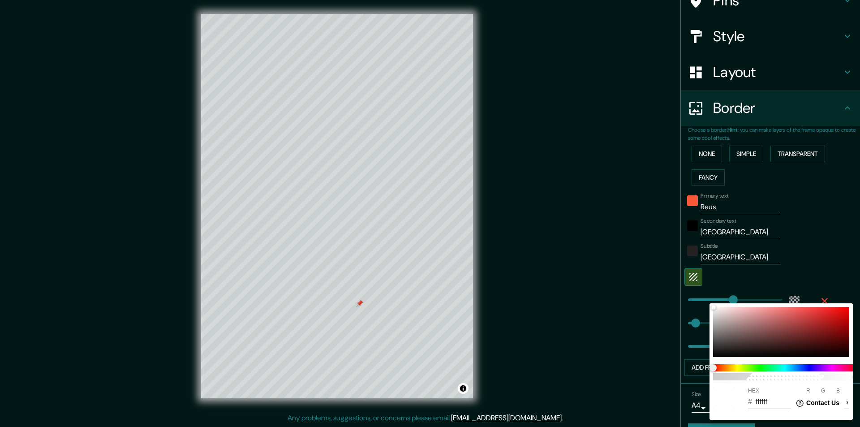
click at [774, 398] on input "ffffff" at bounding box center [772, 401] width 35 height 14
click at [772, 399] on input "000000" at bounding box center [772, 401] width 35 height 14
click at [367, 326] on div at bounding box center [430, 213] width 860 height 427
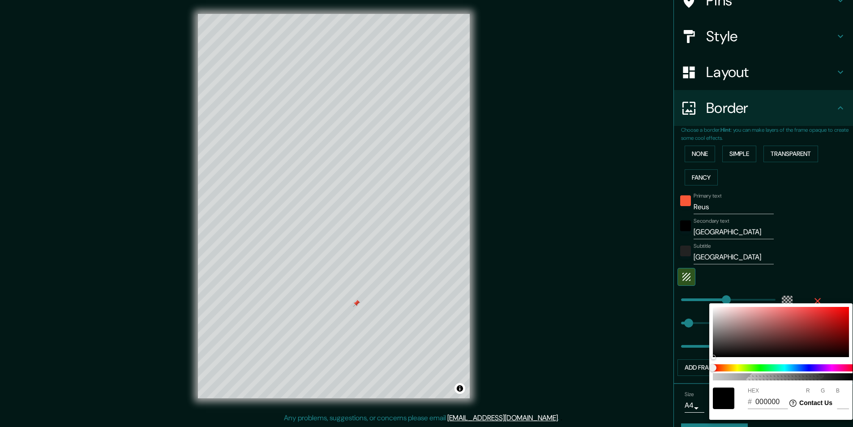
click at [367, 326] on div "100 HEX # 000000 R 0 G 0 B 0" at bounding box center [426, 213] width 853 height 427
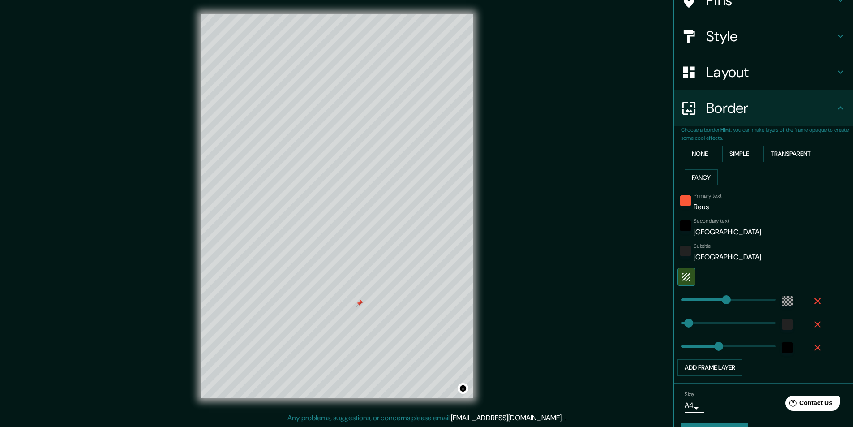
scroll to position [106, 0]
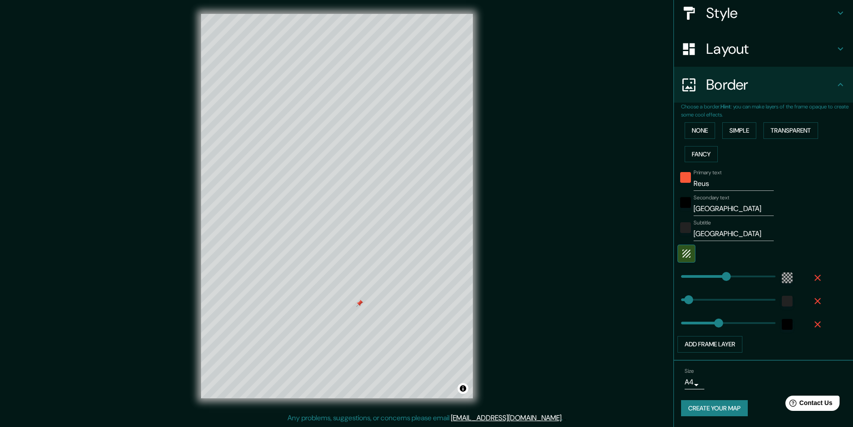
click at [689, 381] on body "Mappin Location [GEOGRAPHIC_DATA], [GEOGRAPHIC_DATA], [GEOGRAPHIC_DATA] Pins St…" at bounding box center [426, 213] width 853 height 427
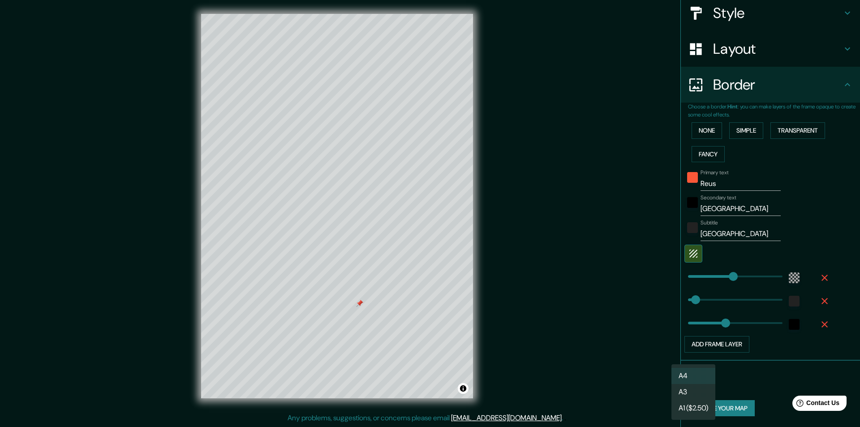
click at [685, 392] on li "A3" at bounding box center [693, 392] width 44 height 16
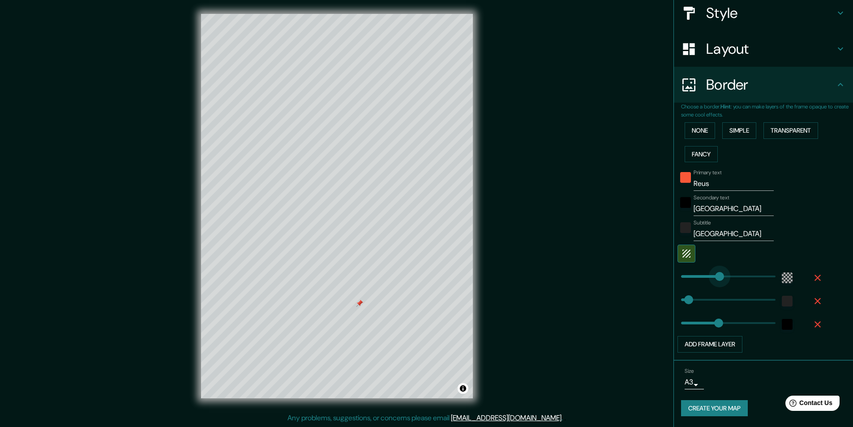
drag, startPoint x: 722, startPoint y: 274, endPoint x: 713, endPoint y: 278, distance: 9.6
drag, startPoint x: 709, startPoint y: 278, endPoint x: 695, endPoint y: 280, distance: 13.9
drag, startPoint x: 698, startPoint y: 279, endPoint x: 706, endPoint y: 278, distance: 7.4
drag, startPoint x: 680, startPoint y: 300, endPoint x: 690, endPoint y: 299, distance: 10.3
drag, startPoint x: 690, startPoint y: 299, endPoint x: 663, endPoint y: 302, distance: 27.5
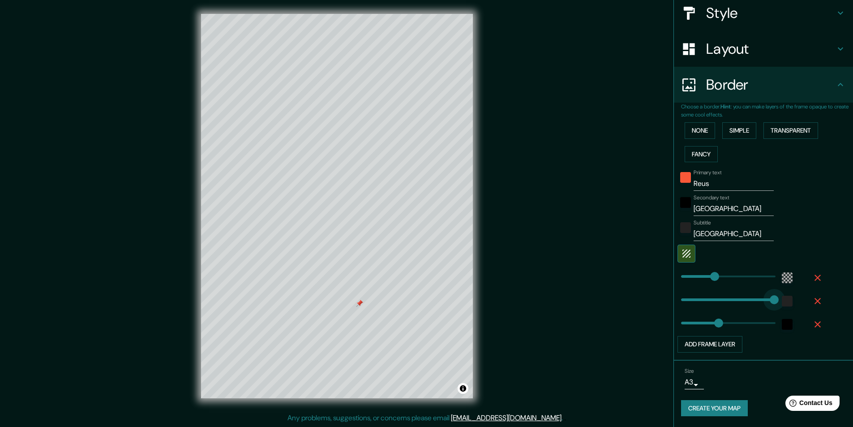
drag, startPoint x: 680, startPoint y: 296, endPoint x: 767, endPoint y: 298, distance: 86.9
drag, startPoint x: 741, startPoint y: 301, endPoint x: 637, endPoint y: 310, distance: 104.7
drag, startPoint x: 715, startPoint y: 321, endPoint x: 640, endPoint y: 326, distance: 74.5
click at [782, 323] on div "black" at bounding box center [787, 324] width 11 height 11
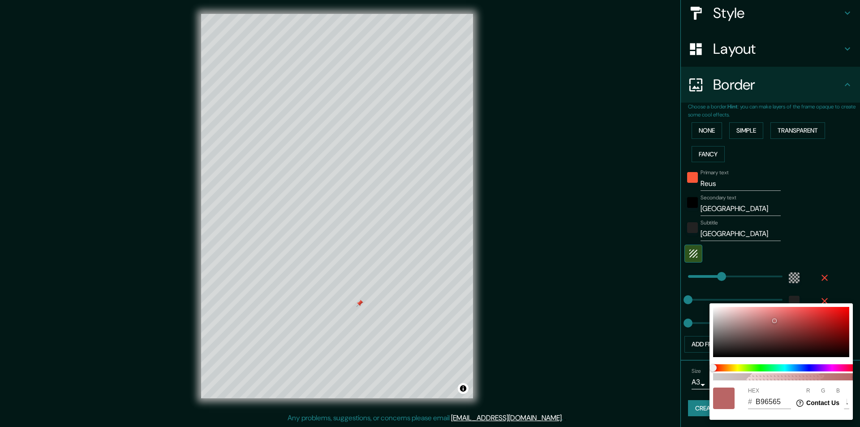
drag, startPoint x: 842, startPoint y: 360, endPoint x: 736, endPoint y: 340, distance: 108.0
click at [766, 345] on div "100 HEX # B96565 R 185 G 101 B 101" at bounding box center [780, 361] width 143 height 116
click at [806, 391] on div "HEX # 3C2424 R 60 G 36 B 36" at bounding box center [780, 398] width 143 height 29
click at [809, 393] on html "Help Contact Us" at bounding box center [815, 401] width 70 height 19
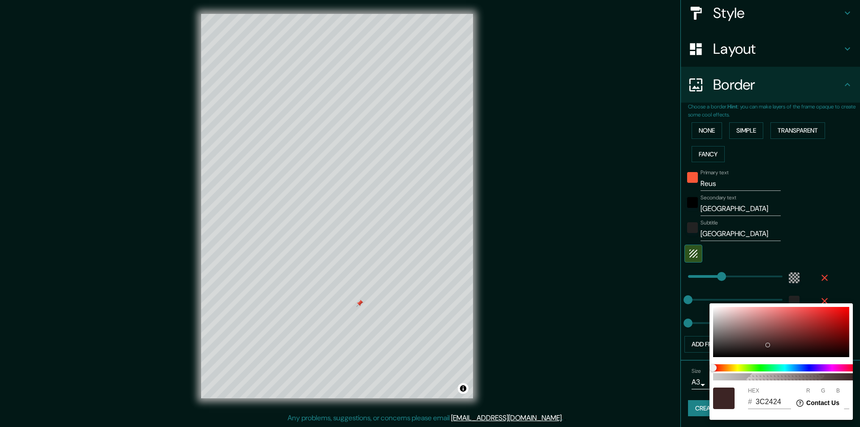
click at [779, 400] on input "3C2424" at bounding box center [772, 401] width 35 height 14
drag, startPoint x: 780, startPoint y: 399, endPoint x: 1510, endPoint y: 789, distance: 827.8
click at [780, 397] on html "Help Contact Us" at bounding box center [815, 401] width 70 height 19
drag, startPoint x: 717, startPoint y: 364, endPoint x: 719, endPoint y: 369, distance: 5.0
click at [719, 369] on span "color slider" at bounding box center [719, 367] width 7 height 7
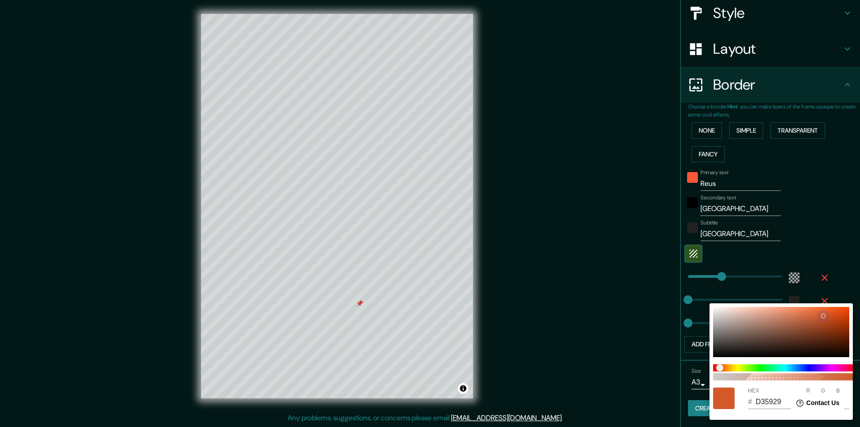
drag, startPoint x: 774, startPoint y: 345, endPoint x: 822, endPoint y: 315, distance: 56.3
click at [822, 315] on div at bounding box center [781, 332] width 136 height 50
click at [808, 391] on label "R" at bounding box center [808, 390] width 4 height 5
click at [808, 394] on input "211" at bounding box center [812, 401] width 13 height 14
click at [837, 295] on div at bounding box center [430, 213] width 860 height 427
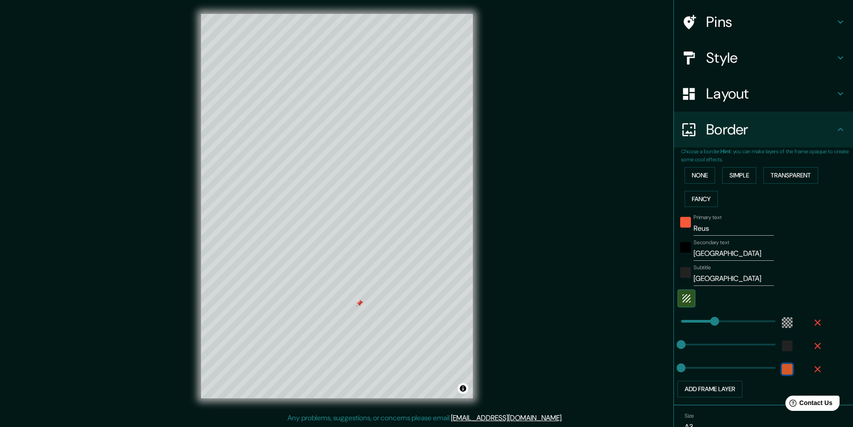
scroll to position [0, 0]
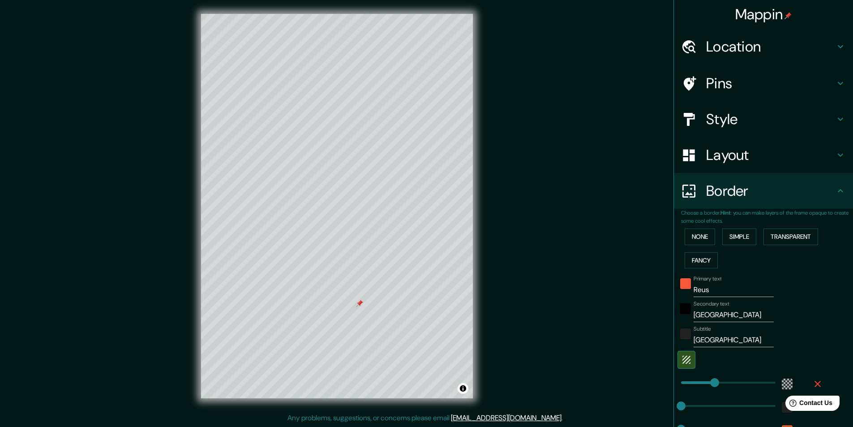
click at [722, 81] on h4 "Pins" at bounding box center [770, 83] width 129 height 18
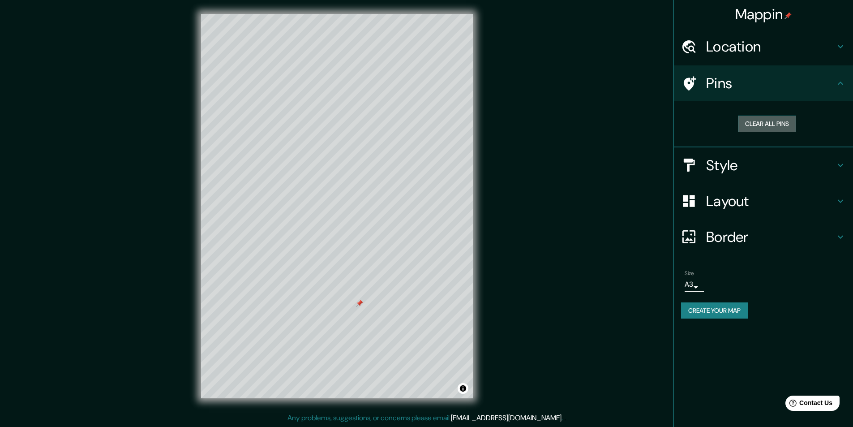
click at [766, 131] on button "Clear all pins" at bounding box center [767, 124] width 58 height 17
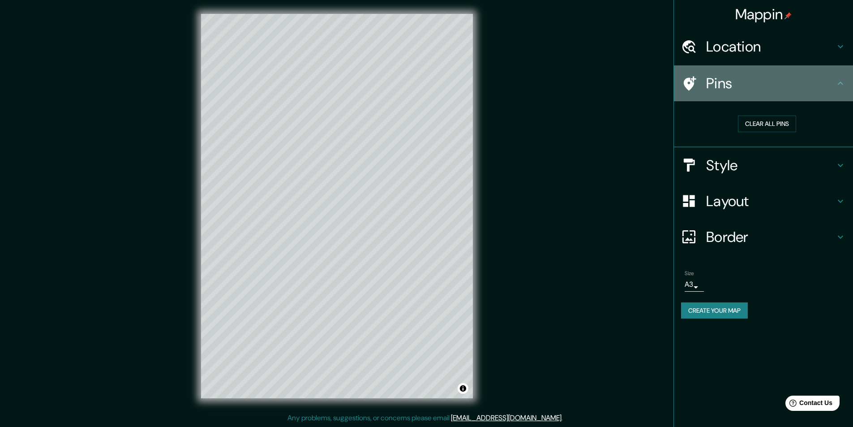
click at [714, 83] on h4 "Pins" at bounding box center [770, 83] width 129 height 18
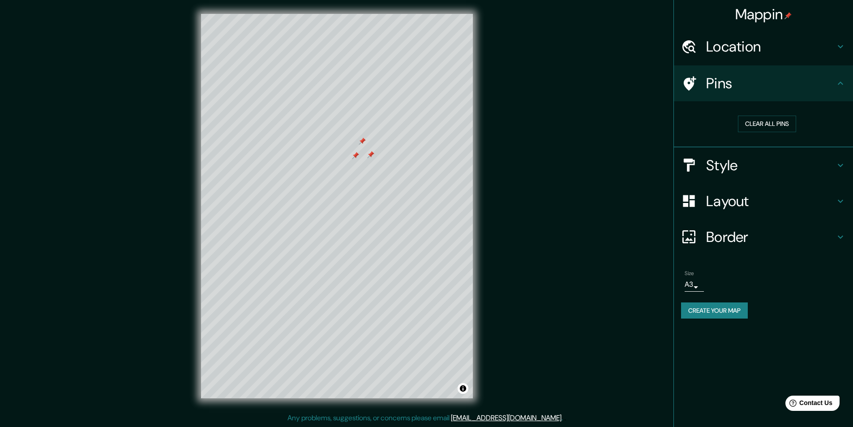
click at [844, 86] on icon at bounding box center [840, 83] width 11 height 11
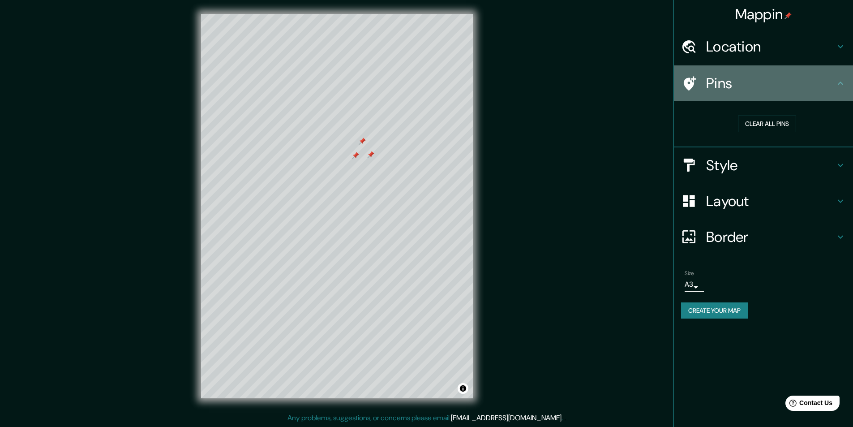
click at [844, 86] on icon at bounding box center [840, 83] width 11 height 11
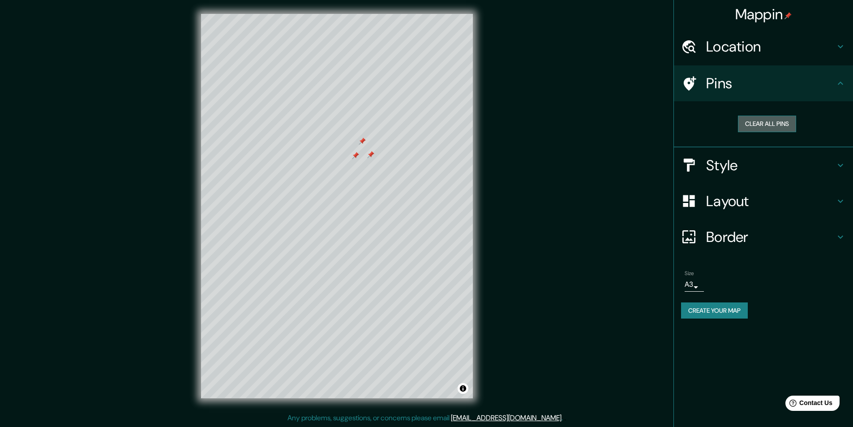
click at [762, 128] on button "Clear all pins" at bounding box center [767, 124] width 58 height 17
click at [734, 163] on h4 "Style" at bounding box center [770, 165] width 129 height 18
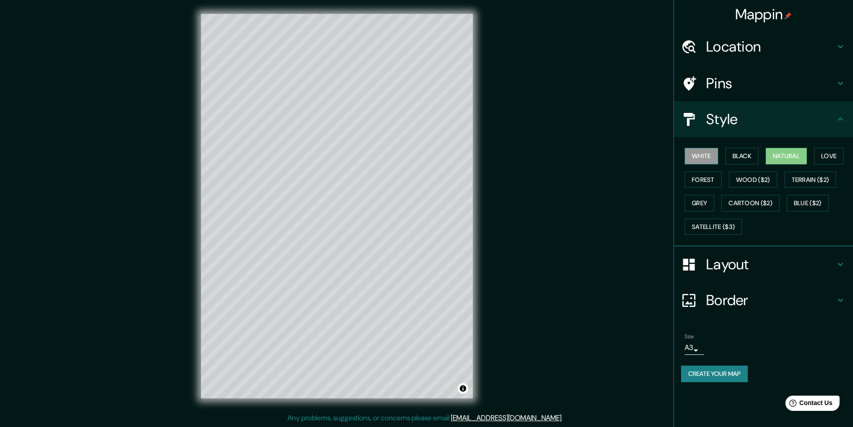
click at [703, 154] on button "White" at bounding box center [702, 156] width 34 height 17
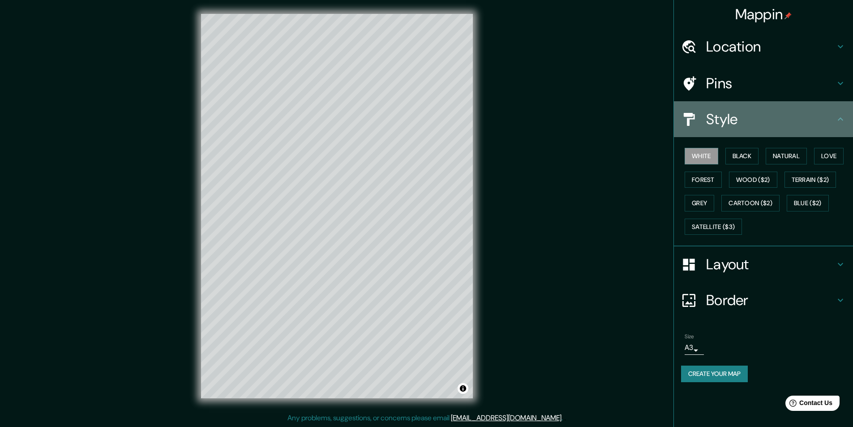
click at [728, 120] on h4 "Style" at bounding box center [770, 119] width 129 height 18
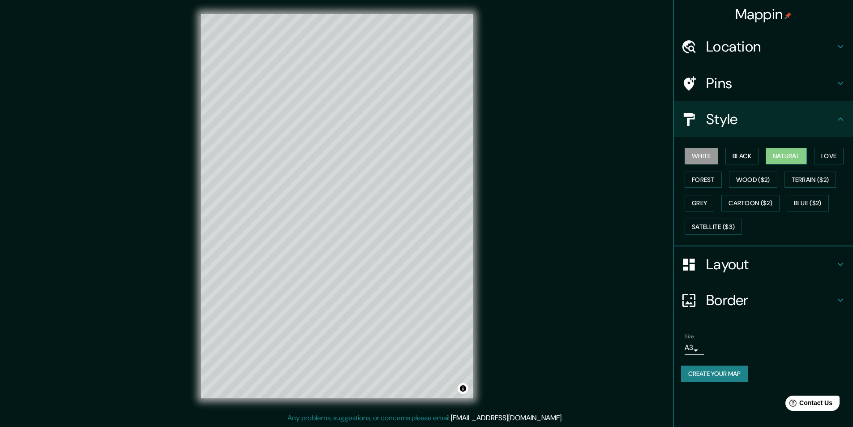
click at [792, 154] on button "Natural" at bounding box center [786, 156] width 41 height 17
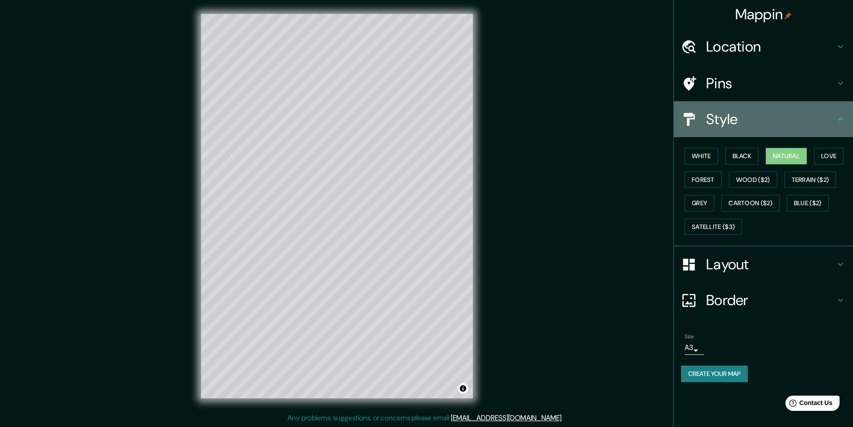
click at [725, 124] on h4 "Style" at bounding box center [770, 119] width 129 height 18
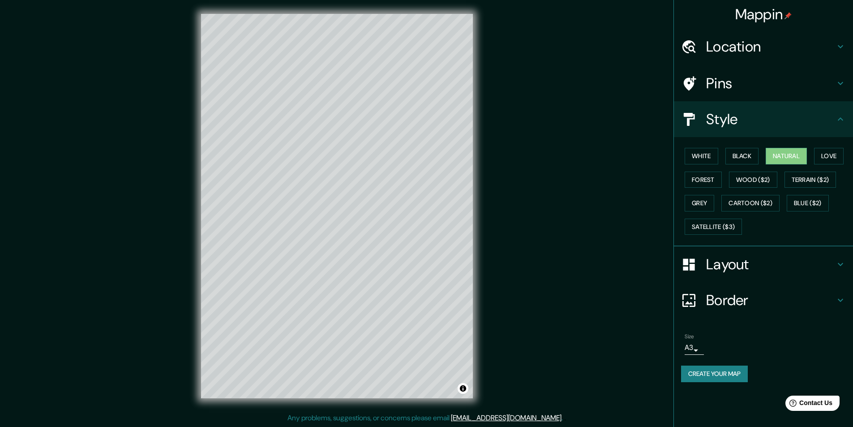
click at [723, 266] on h4 "Layout" at bounding box center [770, 264] width 129 height 18
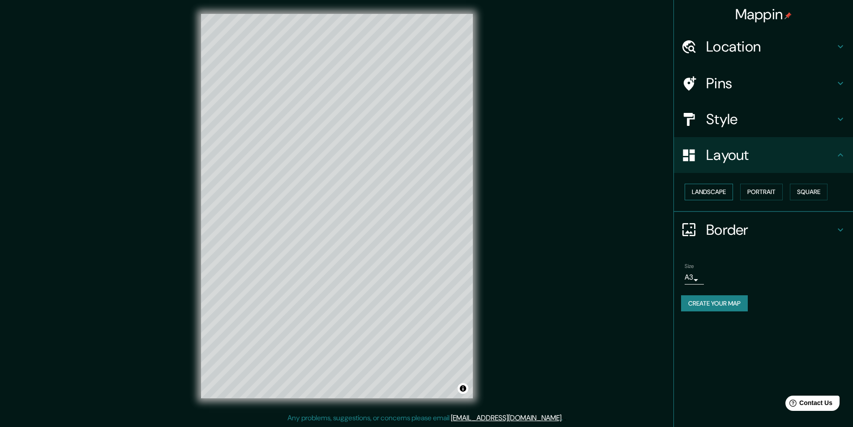
click at [712, 192] on button "Landscape" at bounding box center [709, 192] width 48 height 17
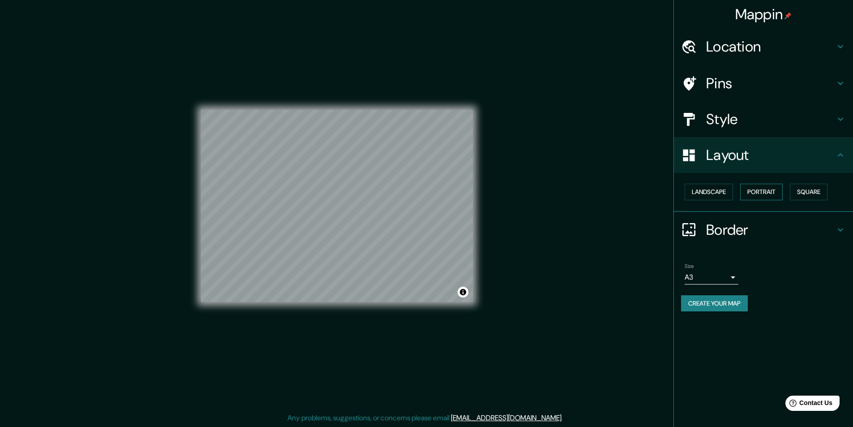
click at [778, 193] on button "Portrait" at bounding box center [761, 192] width 43 height 17
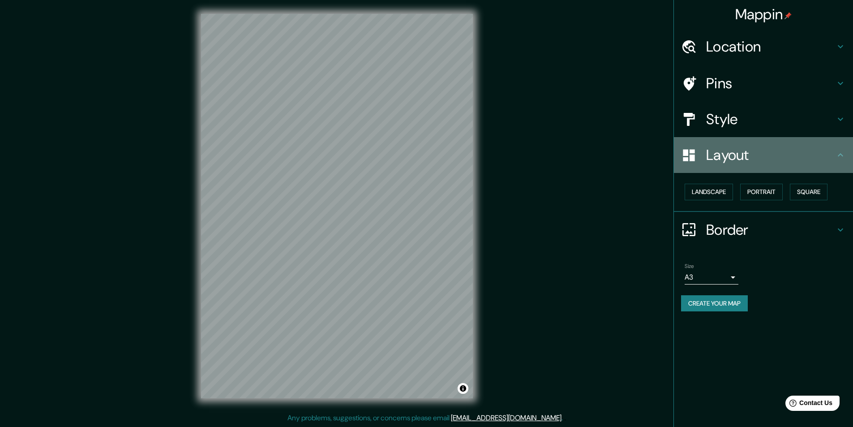
click at [720, 158] on h4 "Layout" at bounding box center [770, 155] width 129 height 18
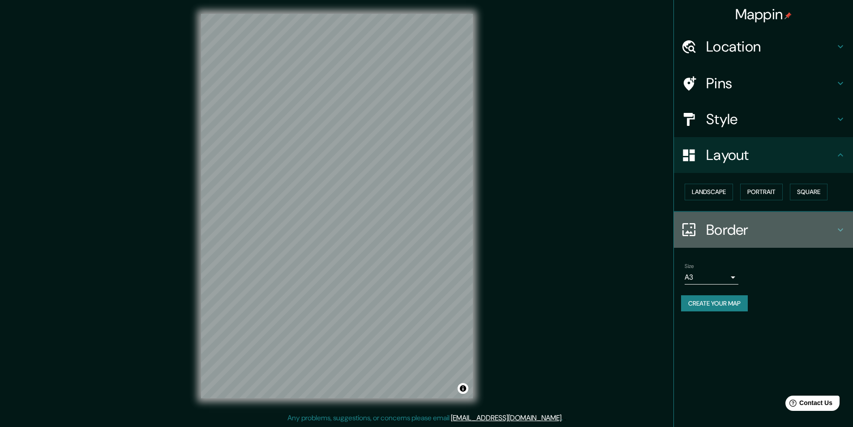
click at [728, 229] on h4 "Border" at bounding box center [770, 230] width 129 height 18
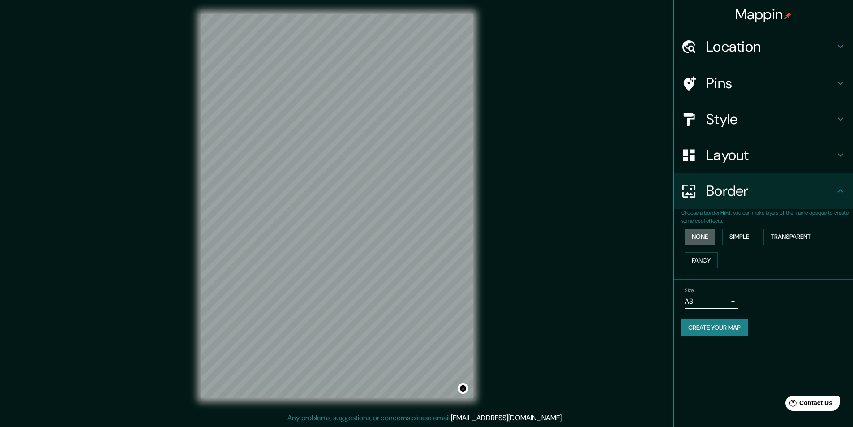
click at [709, 235] on button "None" at bounding box center [700, 236] width 30 height 17
click at [739, 238] on button "Simple" at bounding box center [739, 236] width 34 height 17
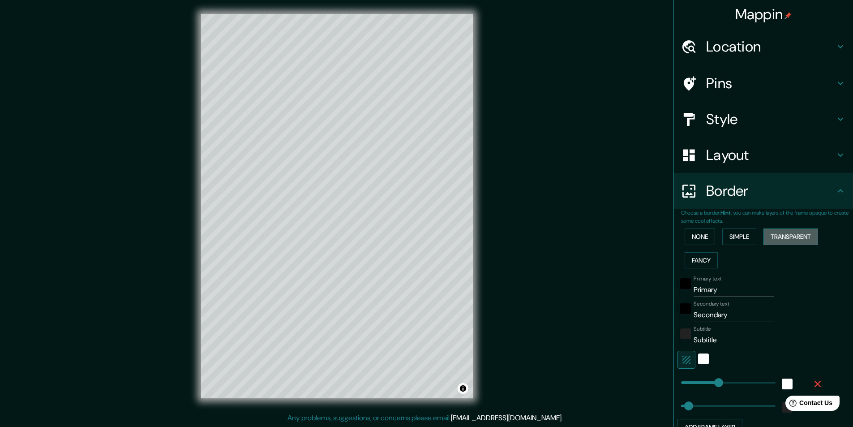
click at [783, 238] on button "Transparent" at bounding box center [790, 236] width 55 height 17
click at [746, 238] on button "Simple" at bounding box center [739, 236] width 34 height 17
click at [691, 265] on button "Fancy" at bounding box center [701, 260] width 33 height 17
click at [698, 263] on button "Fancy" at bounding box center [701, 260] width 33 height 17
click at [729, 239] on button "Simple" at bounding box center [739, 236] width 34 height 17
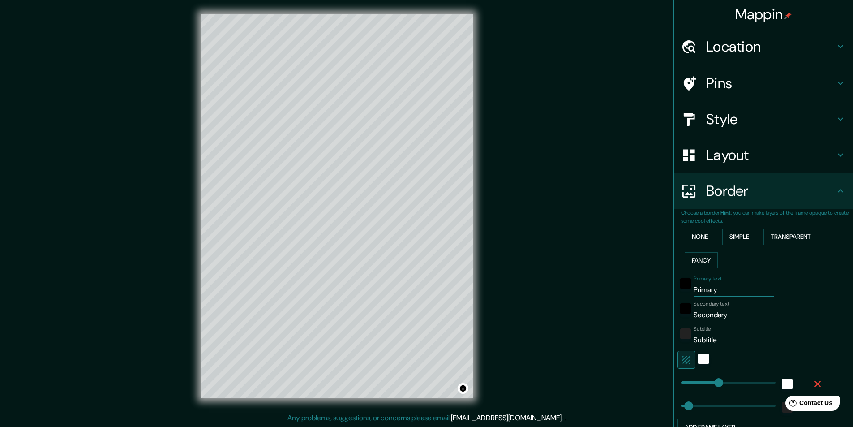
drag, startPoint x: 722, startPoint y: 286, endPoint x: 665, endPoint y: 298, distance: 57.8
click at [674, 296] on div "Choose a border. Hint : you can make layers of the frame opaque to create some …" at bounding box center [763, 326] width 179 height 235
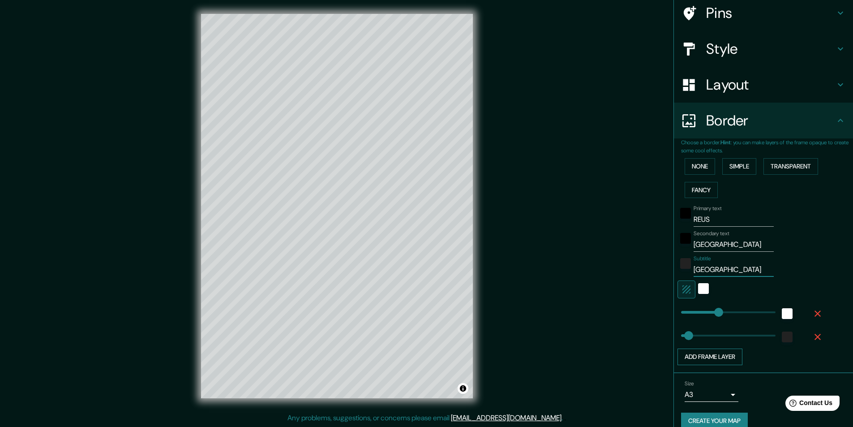
scroll to position [83, 0]
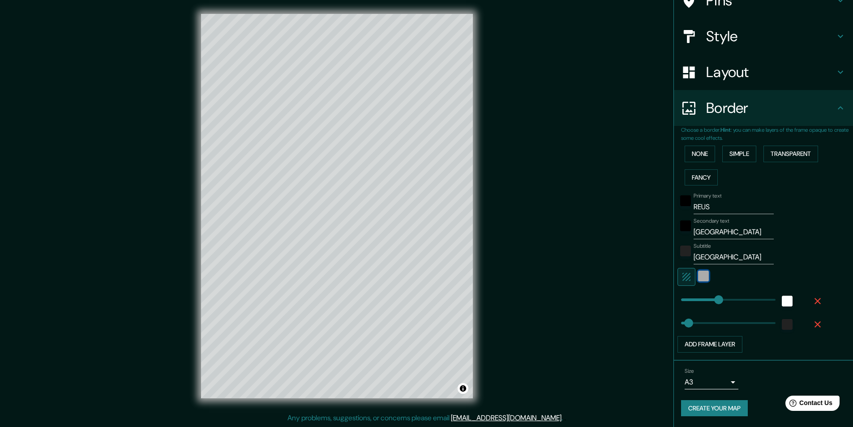
click at [698, 278] on div "white" at bounding box center [703, 275] width 11 height 11
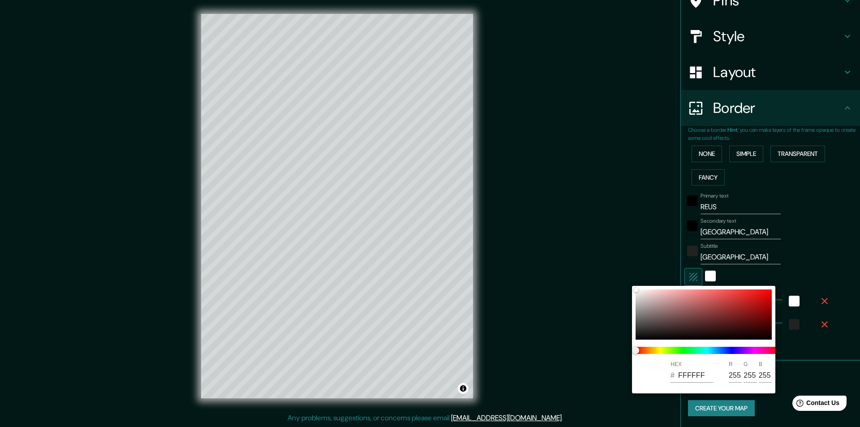
drag, startPoint x: 726, startPoint y: 375, endPoint x: 740, endPoint y: 373, distance: 13.5
click at [740, 373] on div "HEX # FFFFFF R 255 G 255 B 255" at bounding box center [703, 371] width 143 height 29
click at [738, 374] on input "255" at bounding box center [734, 375] width 13 height 14
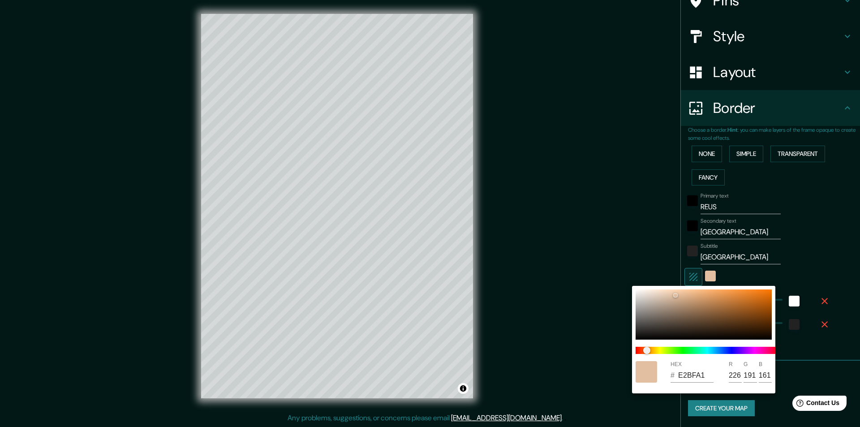
click at [683, 203] on div at bounding box center [430, 213] width 860 height 427
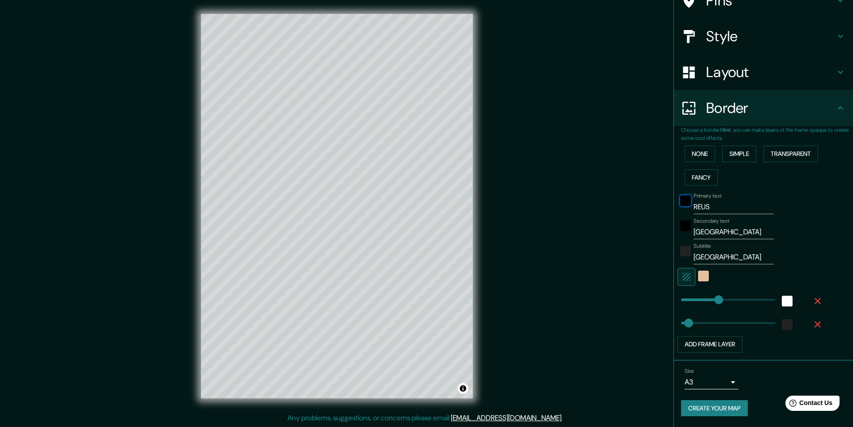
click at [683, 203] on div "black" at bounding box center [685, 200] width 11 height 11
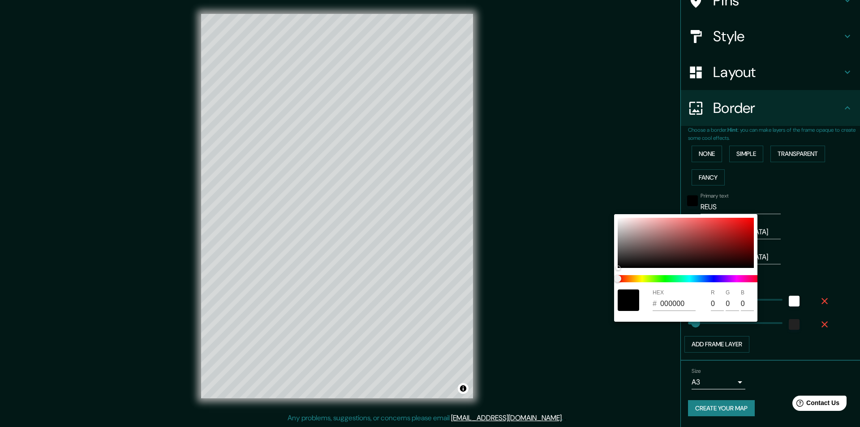
click at [716, 303] on input "0" at bounding box center [716, 303] width 13 height 14
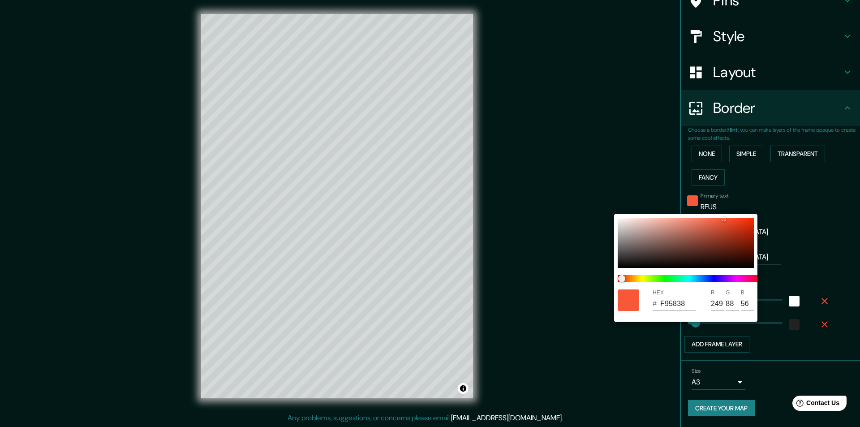
click at [777, 366] on div at bounding box center [430, 213] width 860 height 427
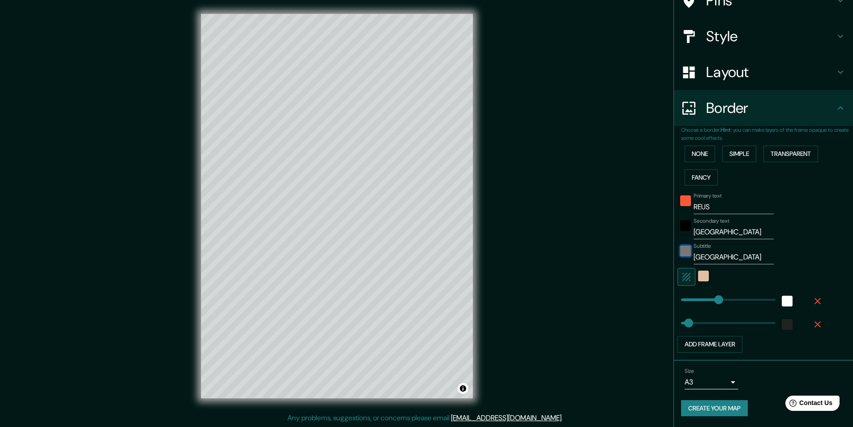
click at [680, 253] on div "color-222222" at bounding box center [685, 250] width 11 height 11
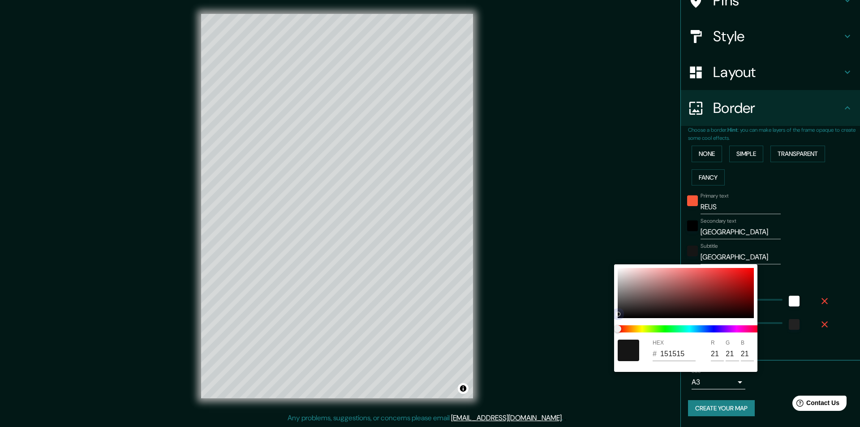
click at [617, 313] on div at bounding box center [618, 314] width 4 height 4
click at [392, 240] on div at bounding box center [430, 213] width 860 height 427
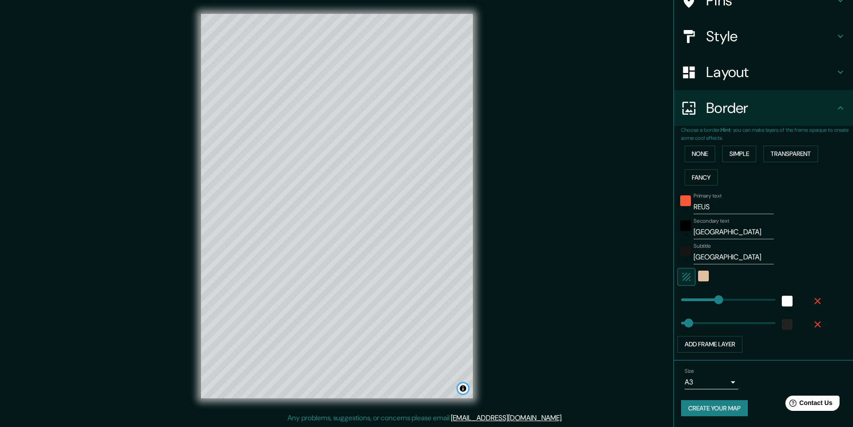
click at [463, 388] on button "Toggle attribution" at bounding box center [463, 388] width 11 height 11
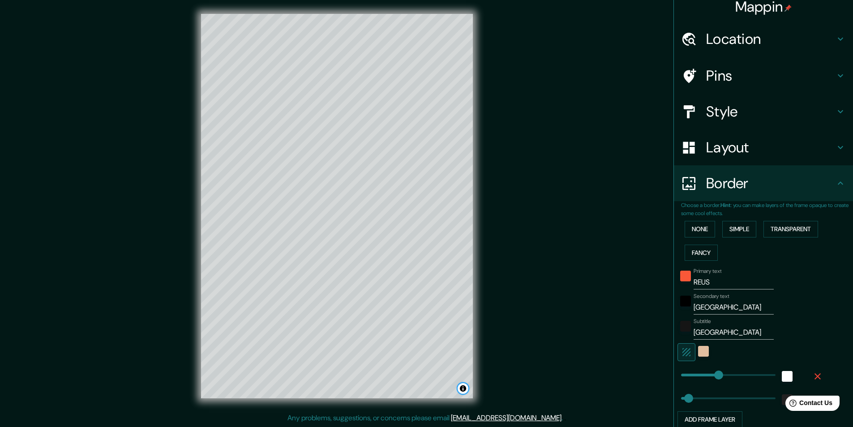
scroll to position [0, 0]
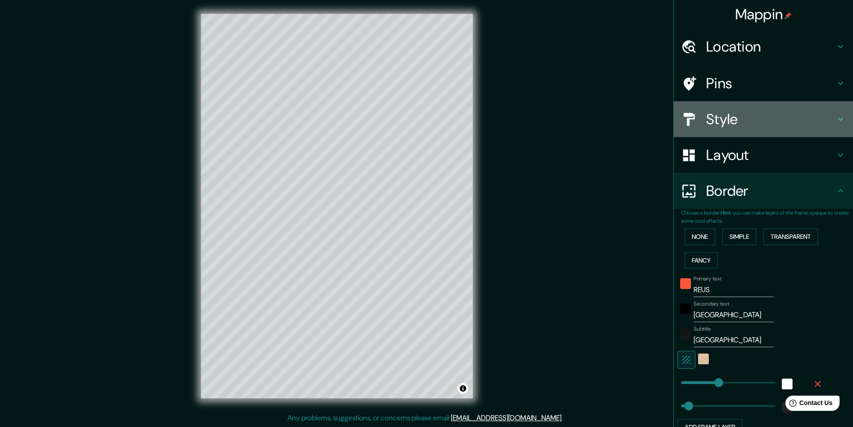
click at [748, 120] on h4 "Style" at bounding box center [770, 119] width 129 height 18
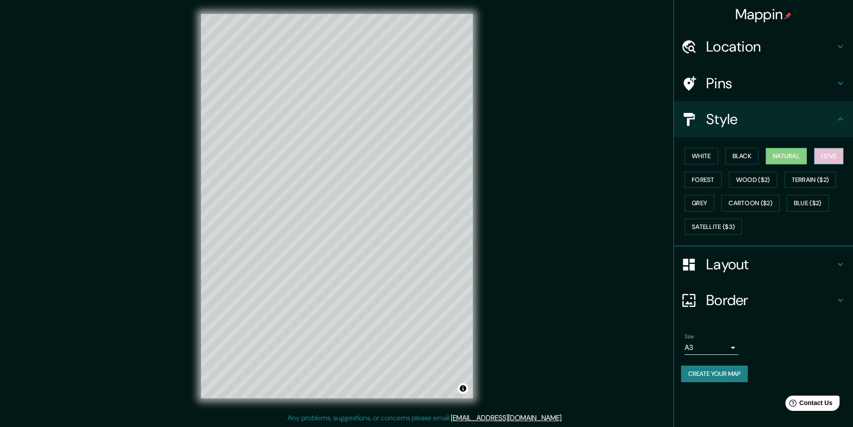
click at [833, 155] on button "Love" at bounding box center [829, 156] width 30 height 17
click at [702, 158] on button "White" at bounding box center [702, 156] width 34 height 17
click at [736, 156] on button "Black" at bounding box center [742, 156] width 34 height 17
click at [782, 151] on button "Natural" at bounding box center [786, 156] width 41 height 17
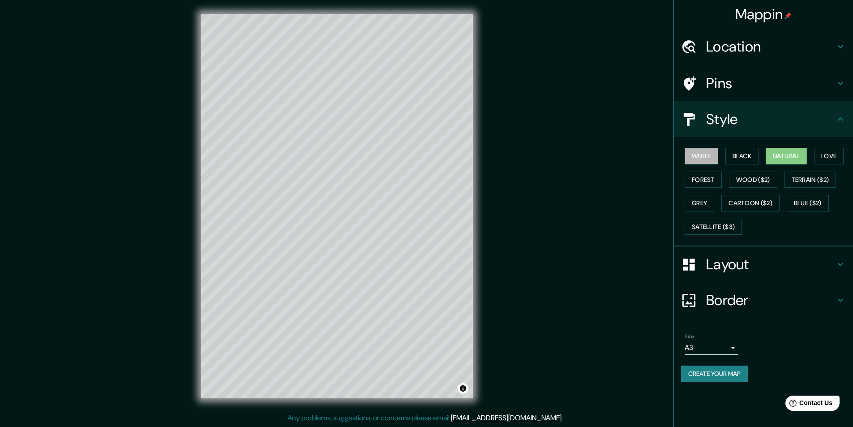
click at [705, 158] on button "White" at bounding box center [702, 156] width 34 height 17
click at [724, 374] on button "Create your map" at bounding box center [714, 373] width 67 height 17
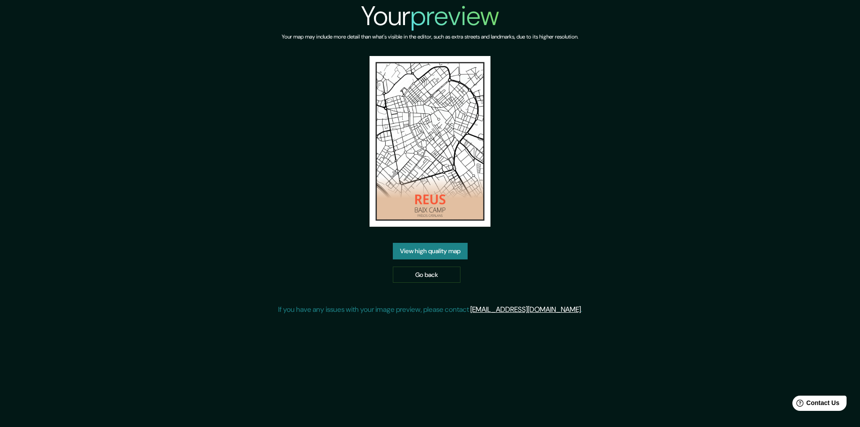
click at [415, 254] on link "View high quality map" at bounding box center [430, 251] width 75 height 17
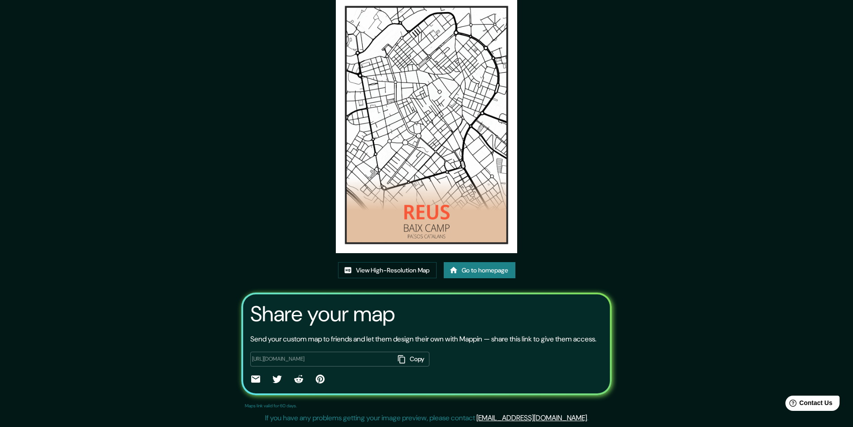
scroll to position [53, 0]
click at [389, 262] on link "View High-Resolution Map" at bounding box center [387, 270] width 98 height 17
click at [375, 262] on link "View High-Resolution Map" at bounding box center [387, 270] width 98 height 17
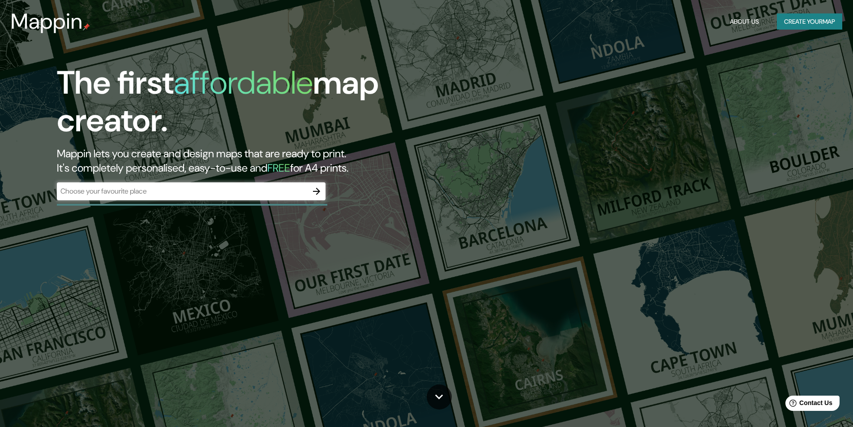
drag, startPoint x: 521, startPoint y: 298, endPoint x: 499, endPoint y: 163, distance: 137.0
click at [499, 163] on div "The first affordable map creator. Mappin lets you create and design maps that a…" at bounding box center [426, 213] width 853 height 427
